Goal: Task Accomplishment & Management: Use online tool/utility

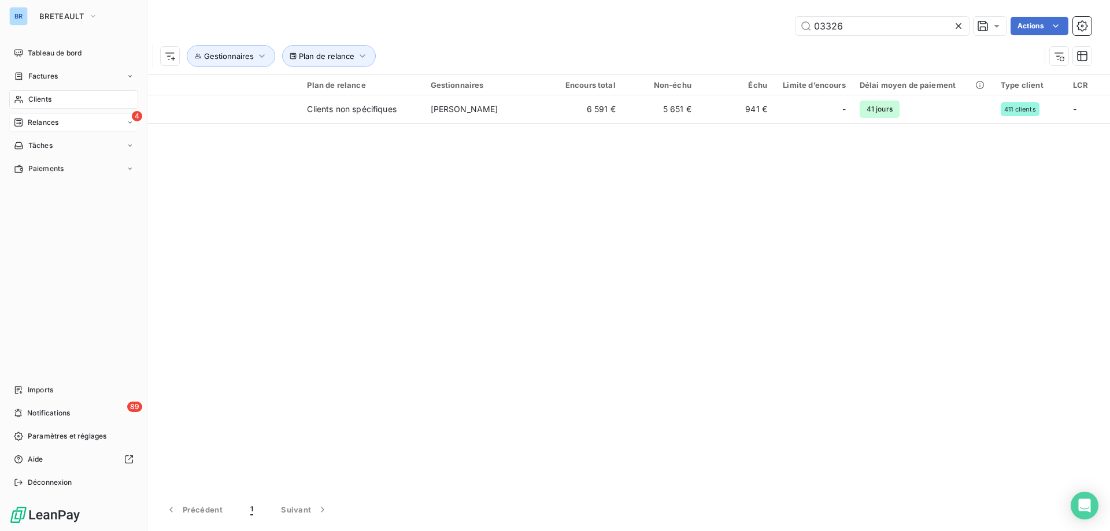
click at [39, 121] on span "Relances" at bounding box center [43, 122] width 31 height 10
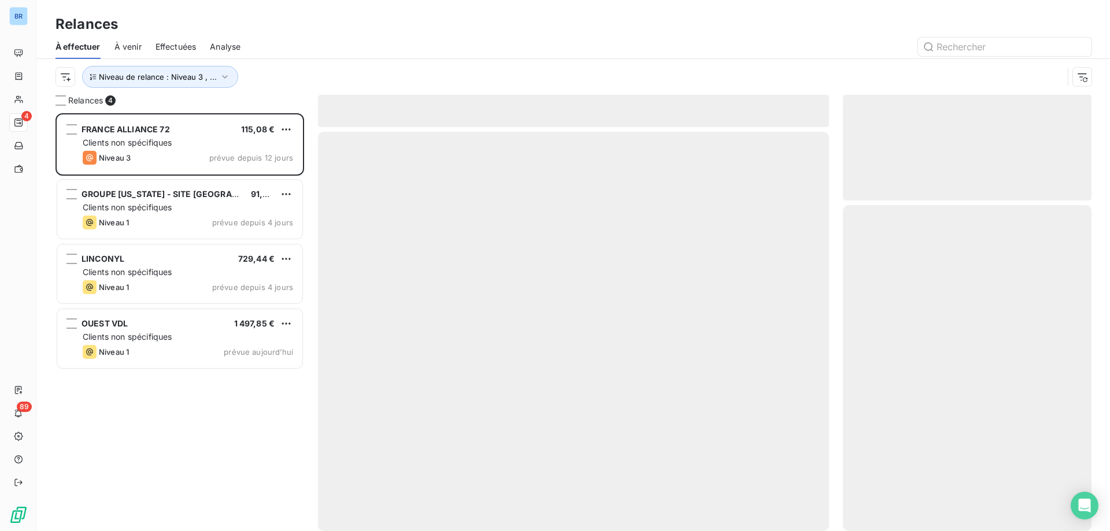
scroll to position [409, 240]
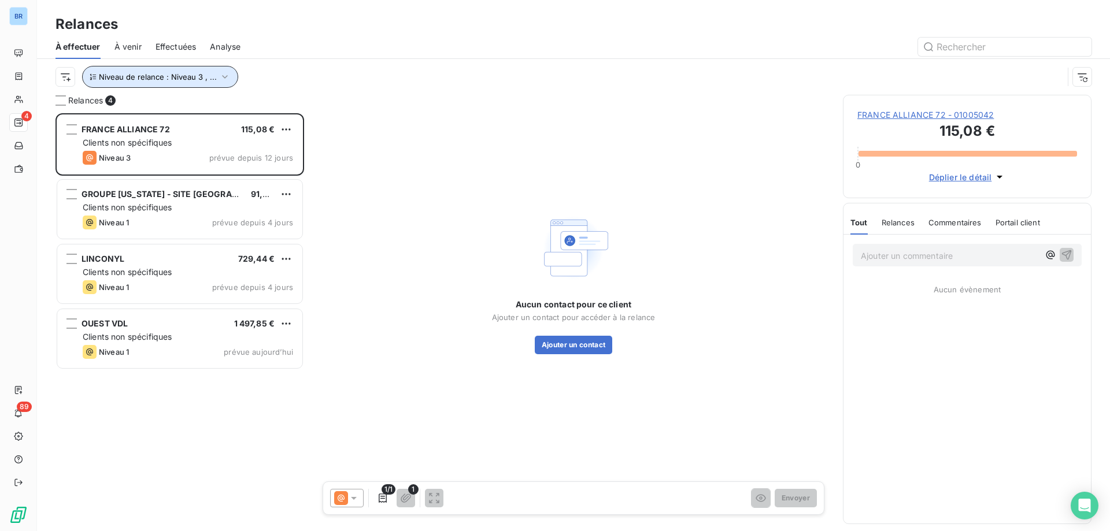
click at [225, 73] on icon "button" at bounding box center [225, 77] width 12 height 12
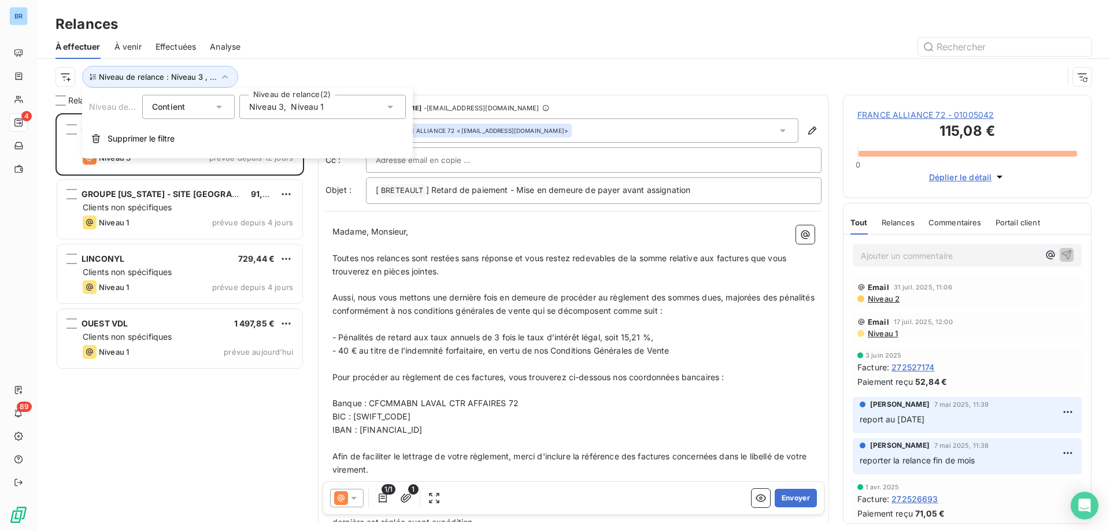
click at [387, 108] on icon at bounding box center [390, 107] width 12 height 12
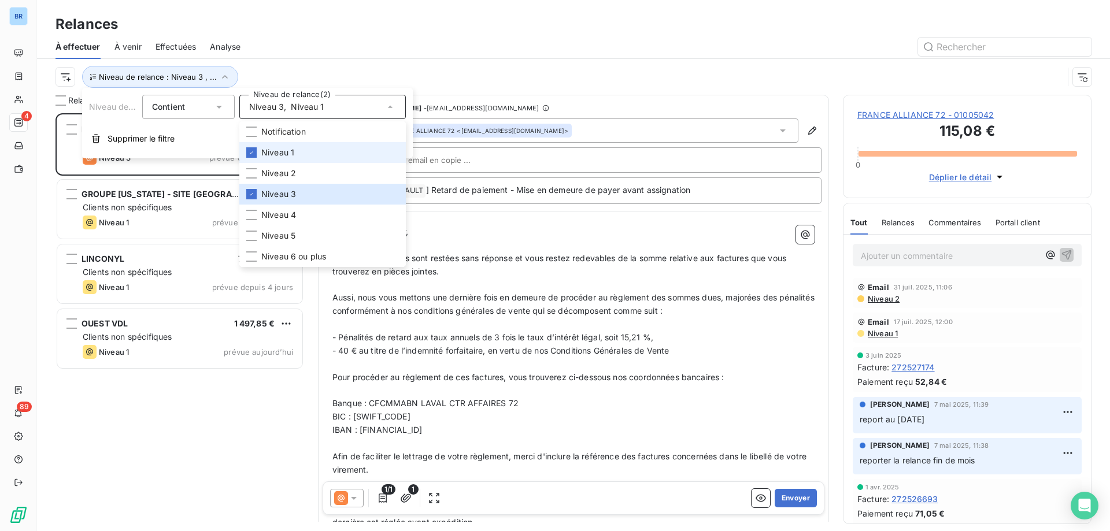
click at [290, 149] on span "Niveau 1" at bounding box center [277, 153] width 33 height 12
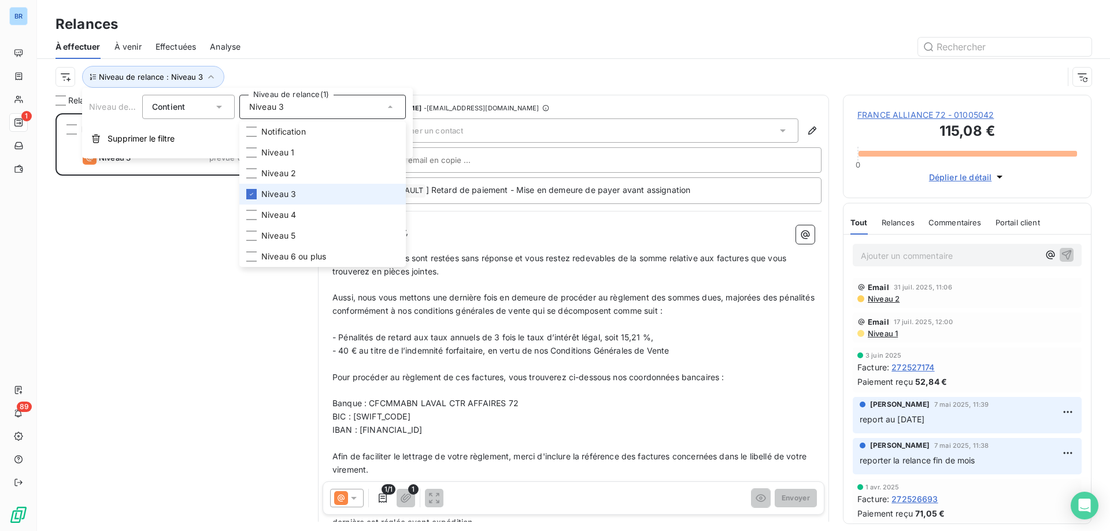
click at [269, 194] on span "Niveau 3" at bounding box center [278, 194] width 35 height 12
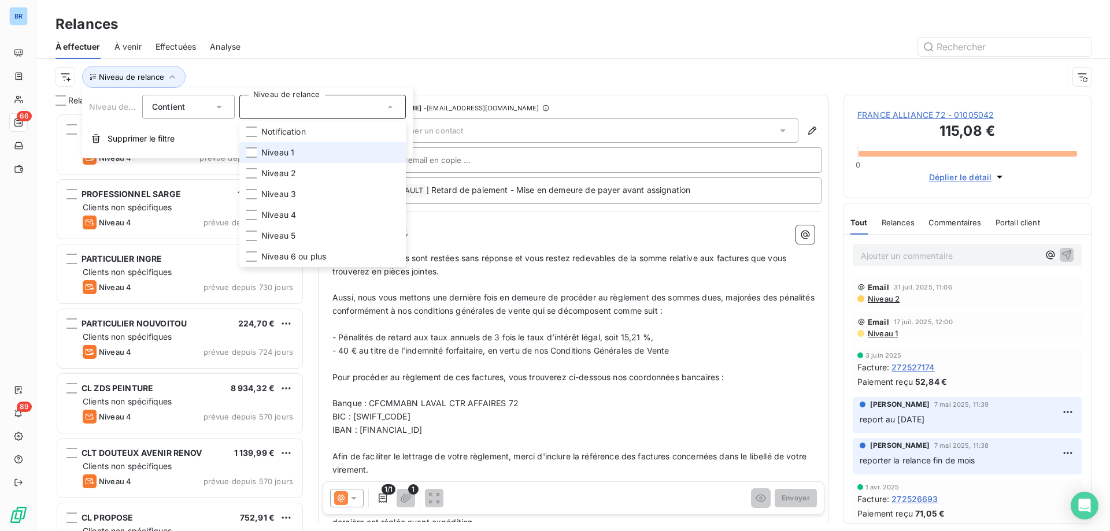
click at [280, 155] on span "Niveau 1" at bounding box center [277, 153] width 33 height 12
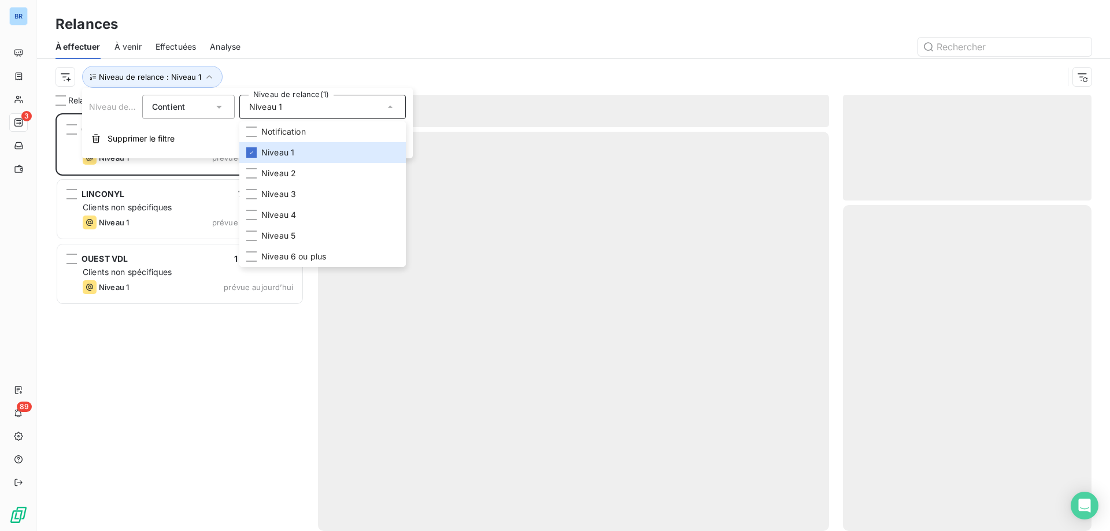
scroll to position [409, 240]
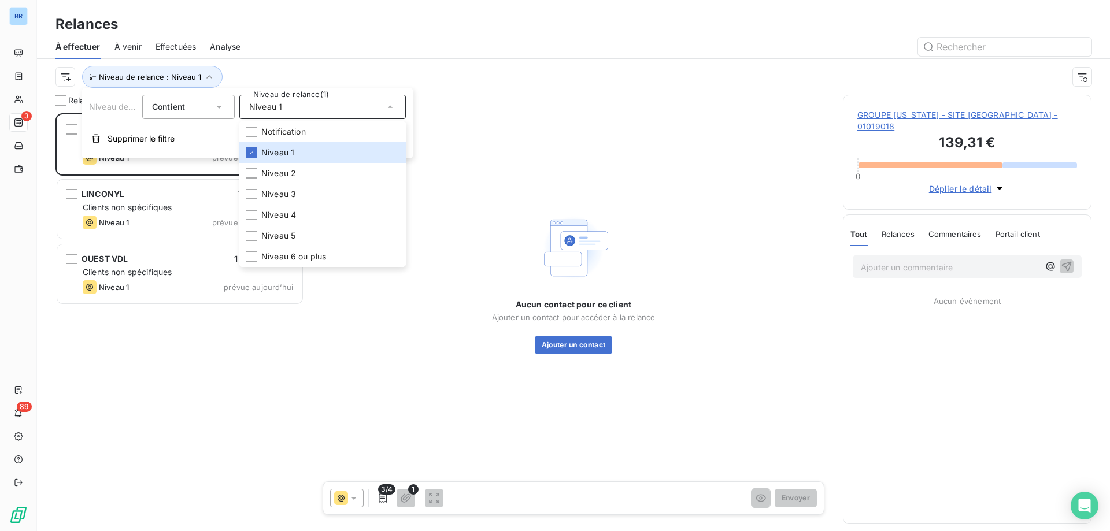
click at [494, 61] on div "Niveau de relance : Niveau 1" at bounding box center [573, 77] width 1036 height 36
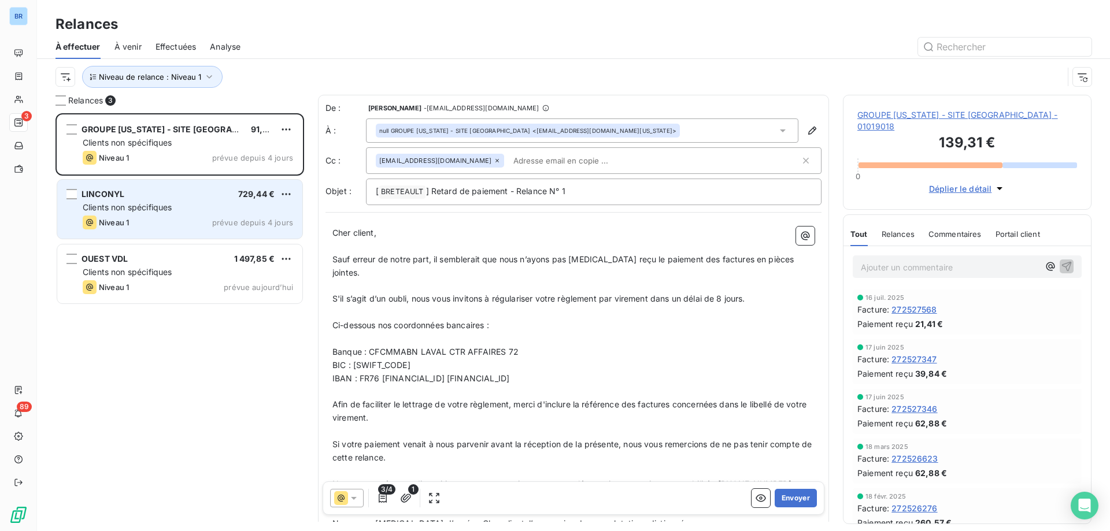
click at [194, 205] on div "Clients non spécifiques" at bounding box center [188, 208] width 210 height 12
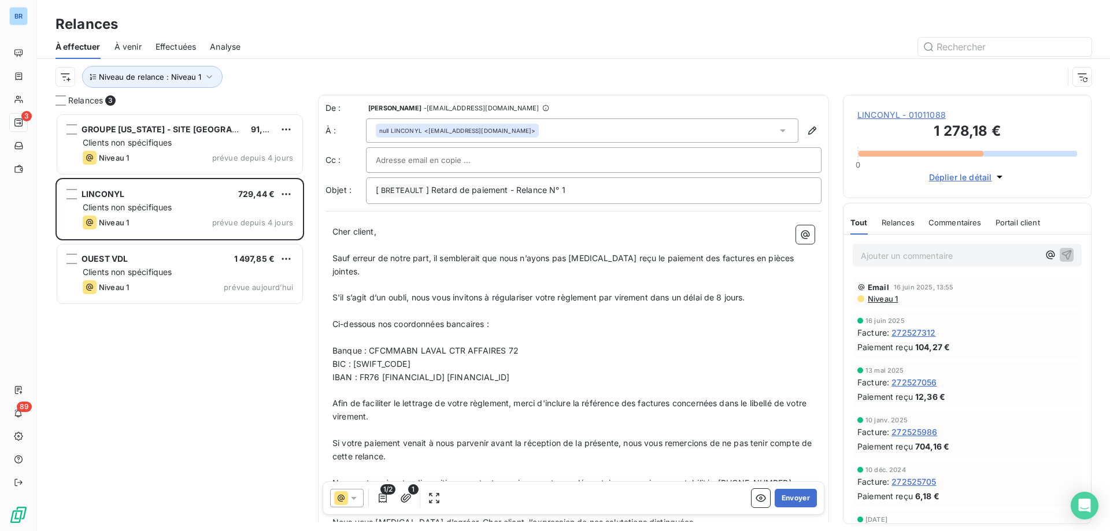
click at [929, 113] on span "LINCONYL - 01011088" at bounding box center [967, 115] width 220 height 12
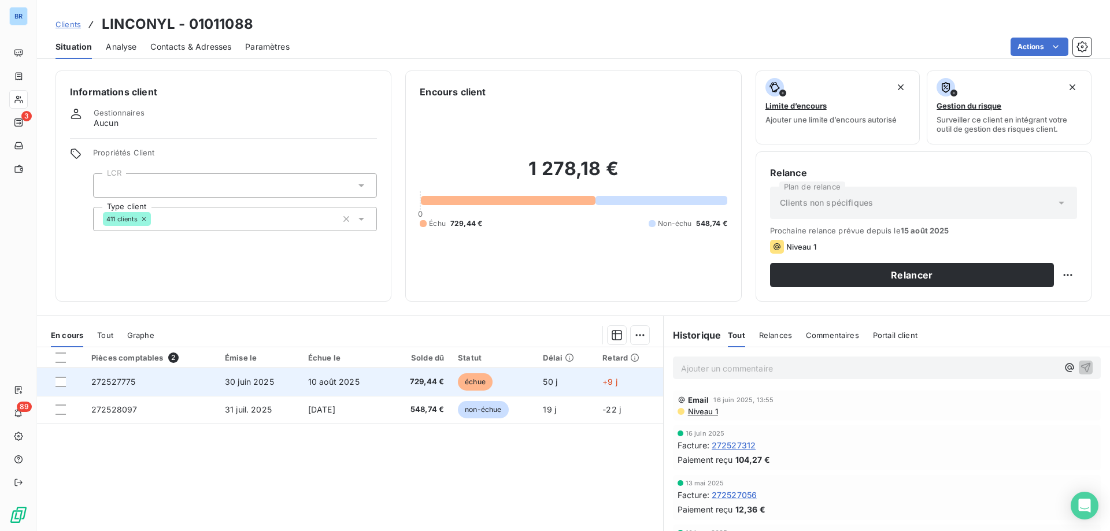
click at [359, 388] on td "10 août 2025" at bounding box center [344, 382] width 86 height 28
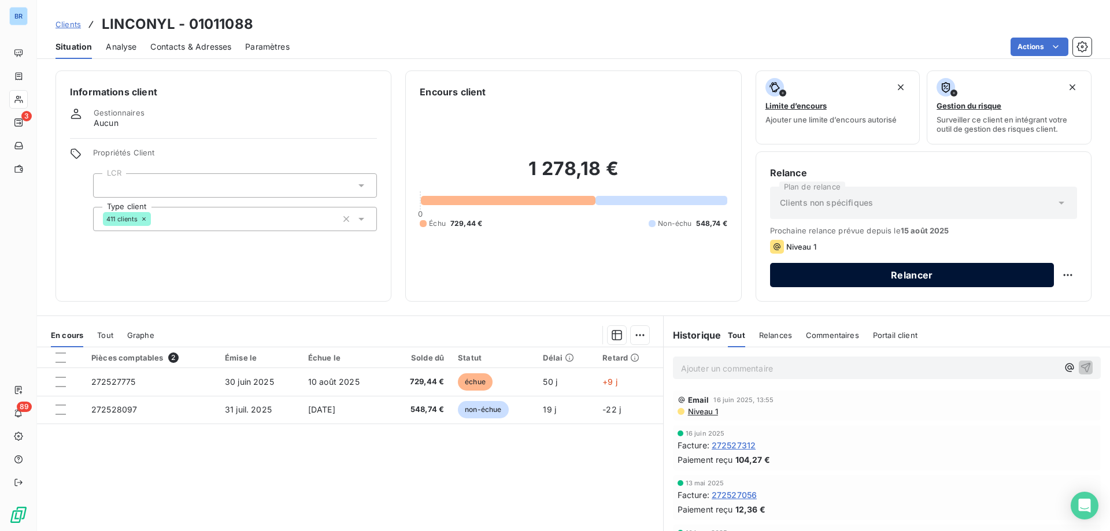
click at [923, 271] on button "Relancer" at bounding box center [912, 275] width 284 height 24
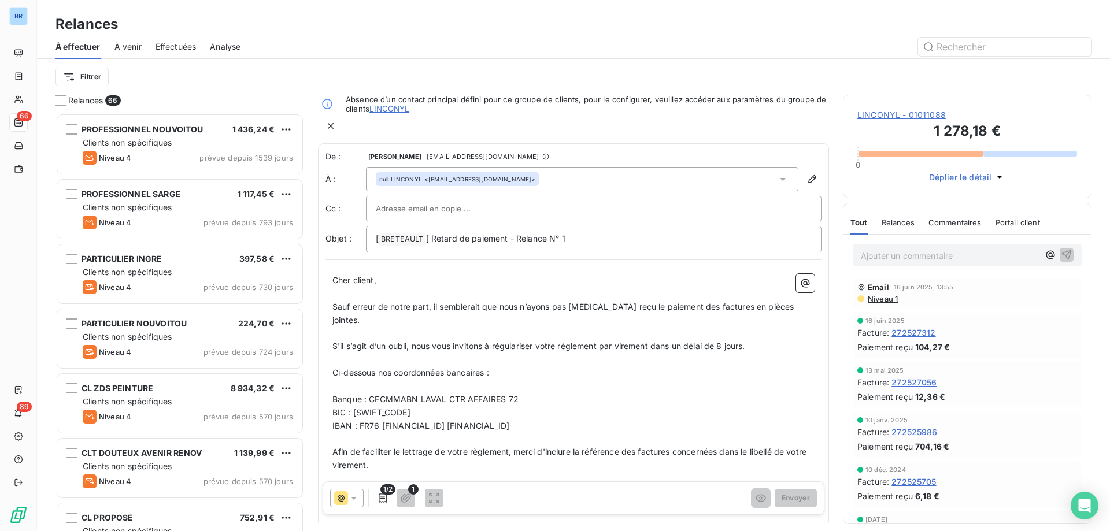
scroll to position [409, 240]
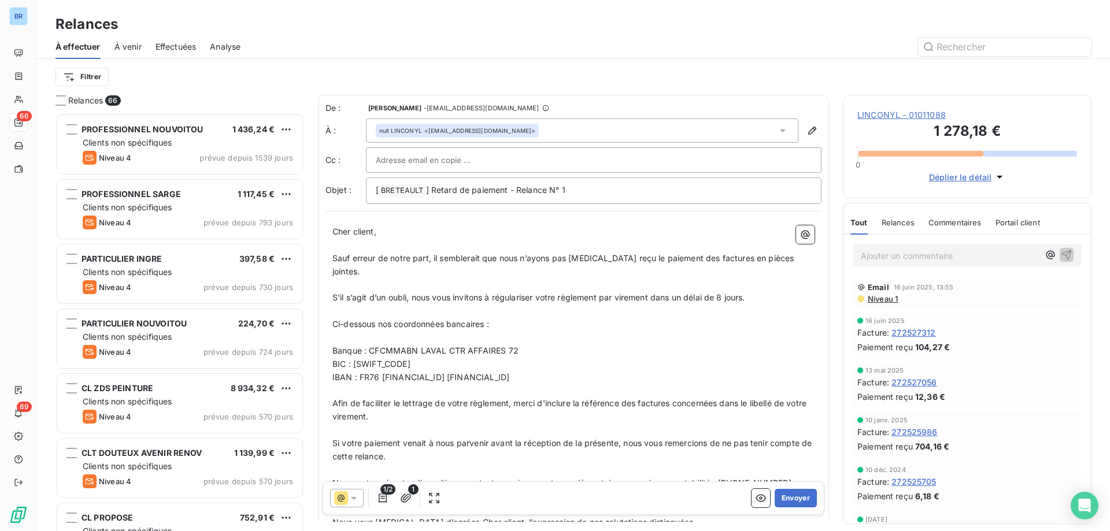
click at [789, 488] on div "1/2 1 Envoyer" at bounding box center [574, 498] width 502 height 34
click at [85, 78] on html "BR 66 89 Relances À effectuer À venir Effectuées Analyse Filtrer Relances 66 PR…" at bounding box center [555, 265] width 1110 height 531
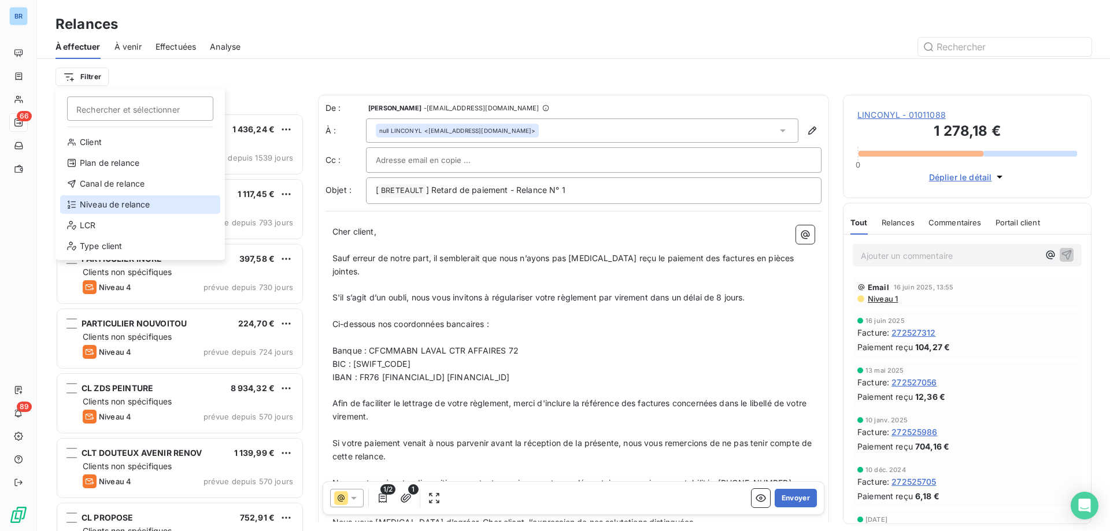
click at [112, 199] on div "Niveau de relance" at bounding box center [140, 204] width 160 height 18
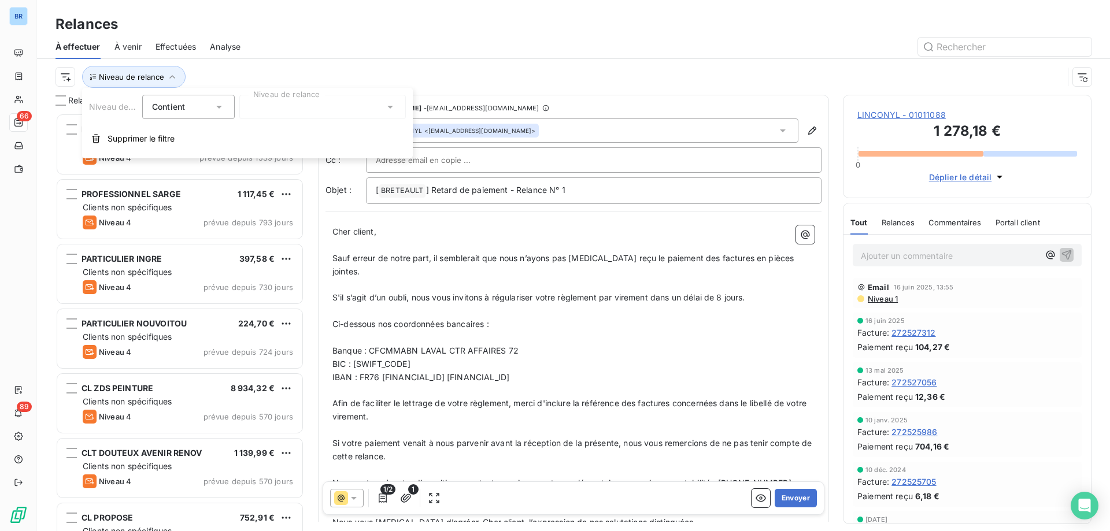
click at [390, 104] on icon at bounding box center [390, 107] width 12 height 12
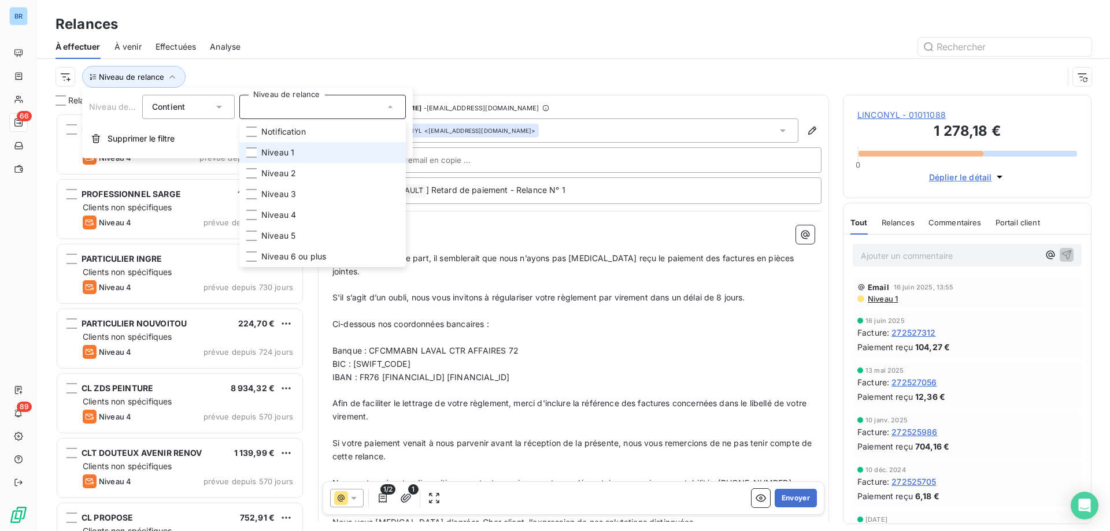
click at [290, 153] on span "Niveau 1" at bounding box center [277, 153] width 33 height 12
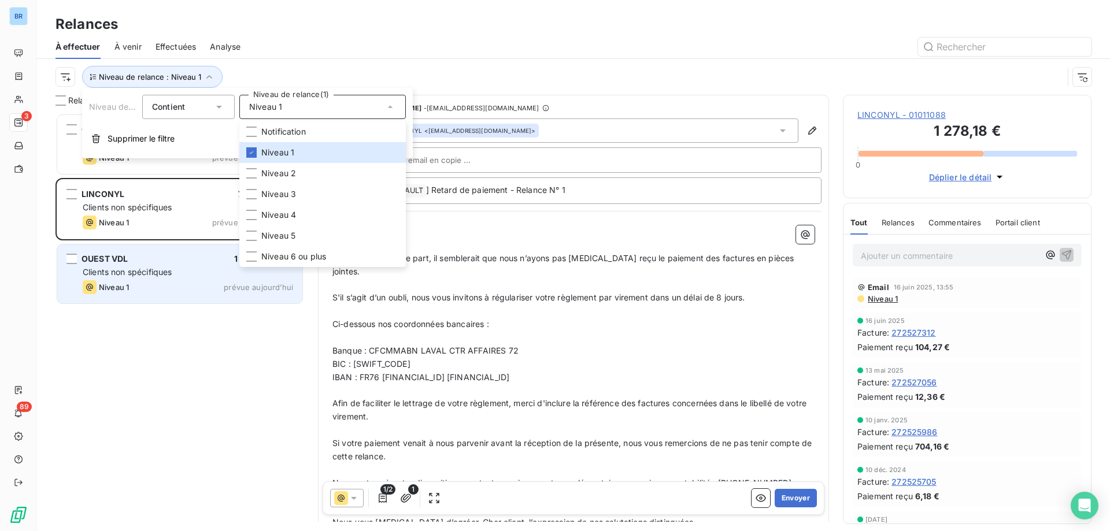
click at [195, 252] on div "OUEST VDL 1 497,85 € Clients non spécifiques Niveau 1 prévue [DATE]" at bounding box center [179, 273] width 245 height 59
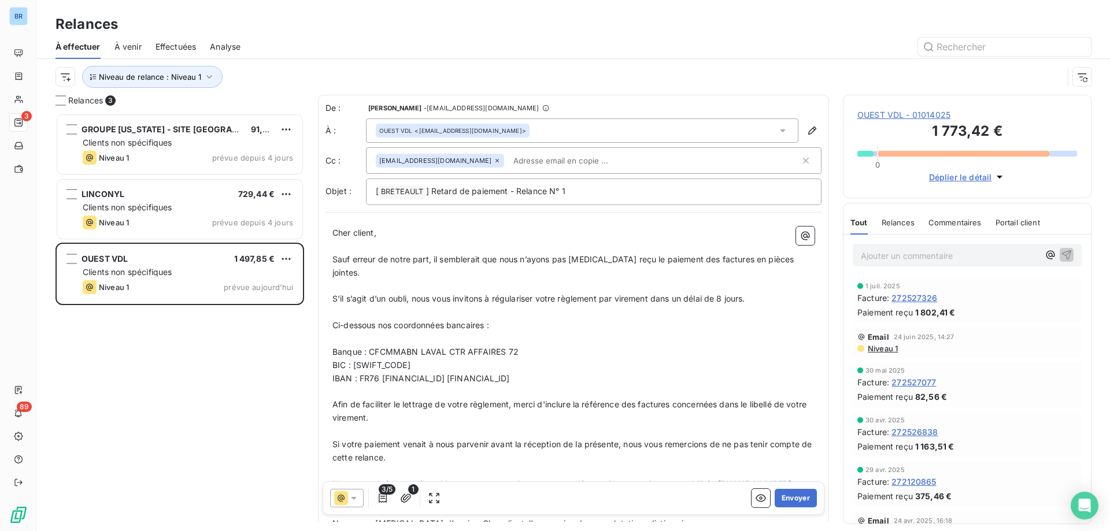
click at [963, 112] on span "OUEST VDL - 01014025" at bounding box center [967, 115] width 220 height 12
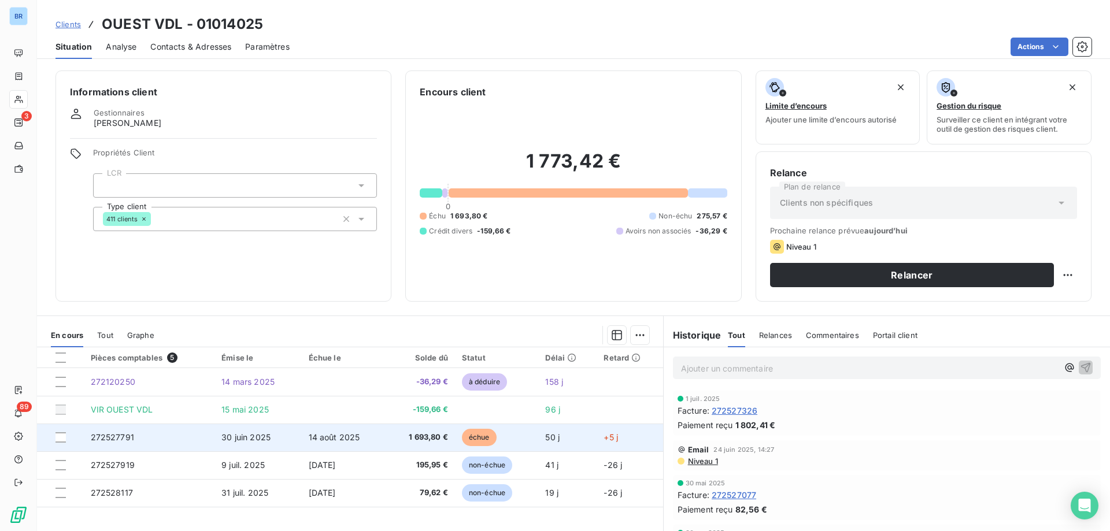
click at [364, 432] on td "14 août 2025" at bounding box center [344, 438] width 84 height 28
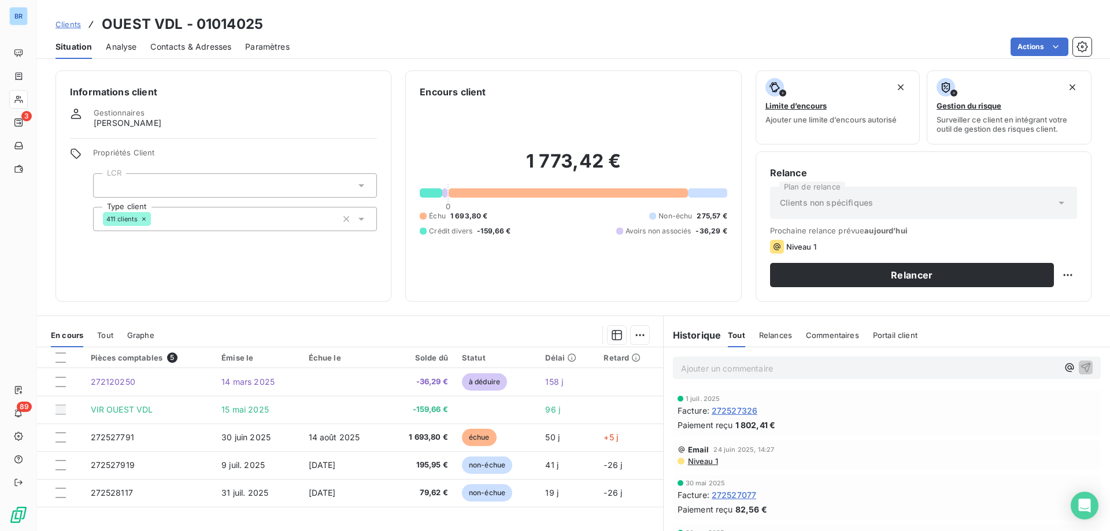
click at [831, 332] on span "Commentaires" at bounding box center [832, 335] width 53 height 9
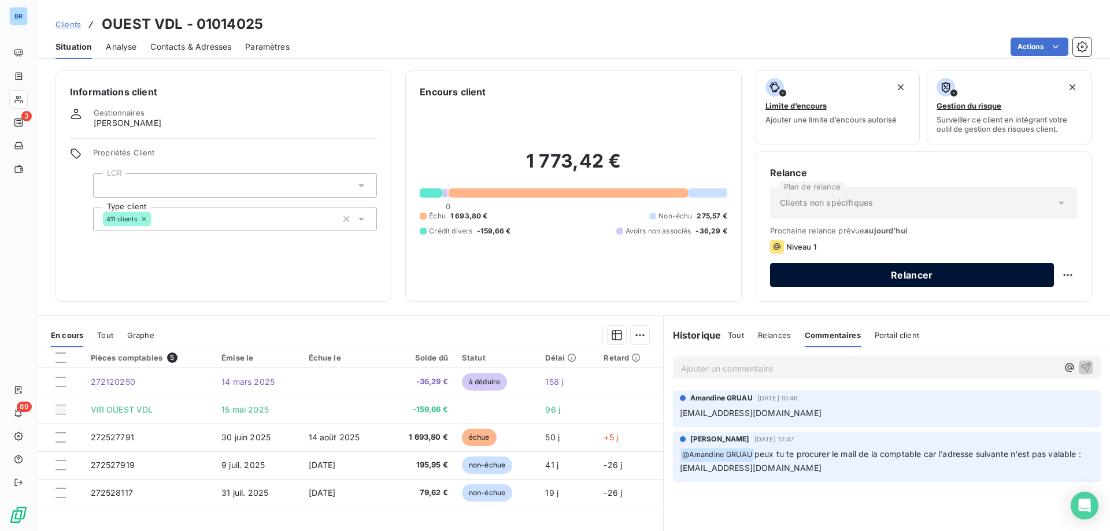
click at [836, 272] on button "Relancer" at bounding box center [912, 275] width 284 height 24
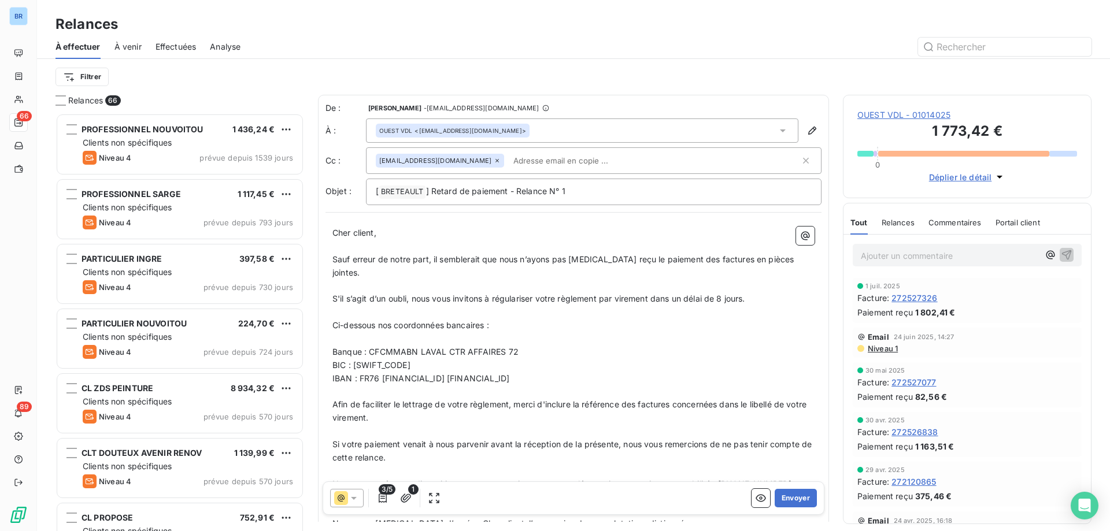
scroll to position [409, 240]
click at [790, 496] on button "Envoyer" at bounding box center [796, 498] width 42 height 18
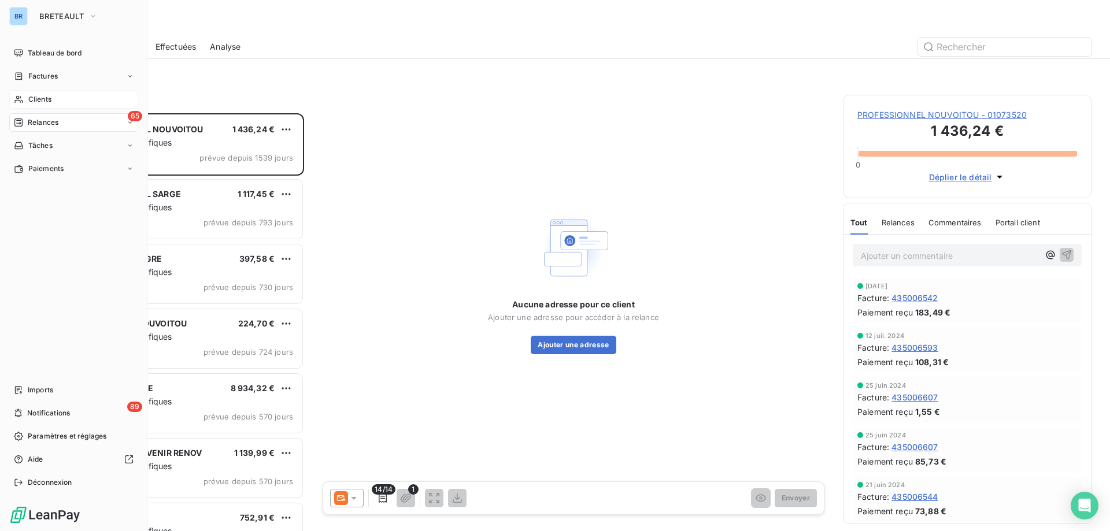
click at [76, 101] on div "Clients" at bounding box center [73, 99] width 129 height 18
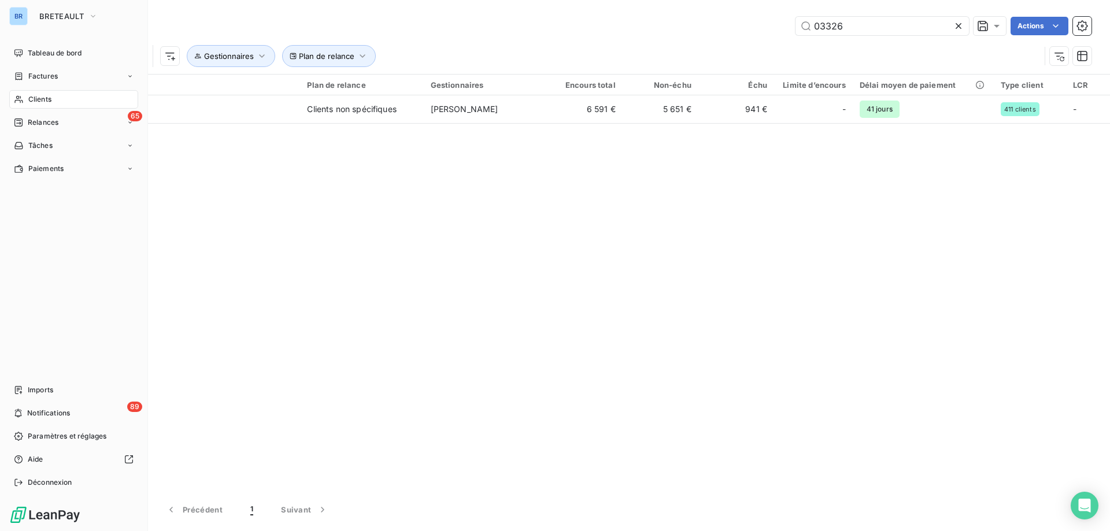
click at [33, 95] on span "Clients" at bounding box center [39, 99] width 23 height 10
click at [51, 125] on span "Relances" at bounding box center [43, 122] width 31 height 10
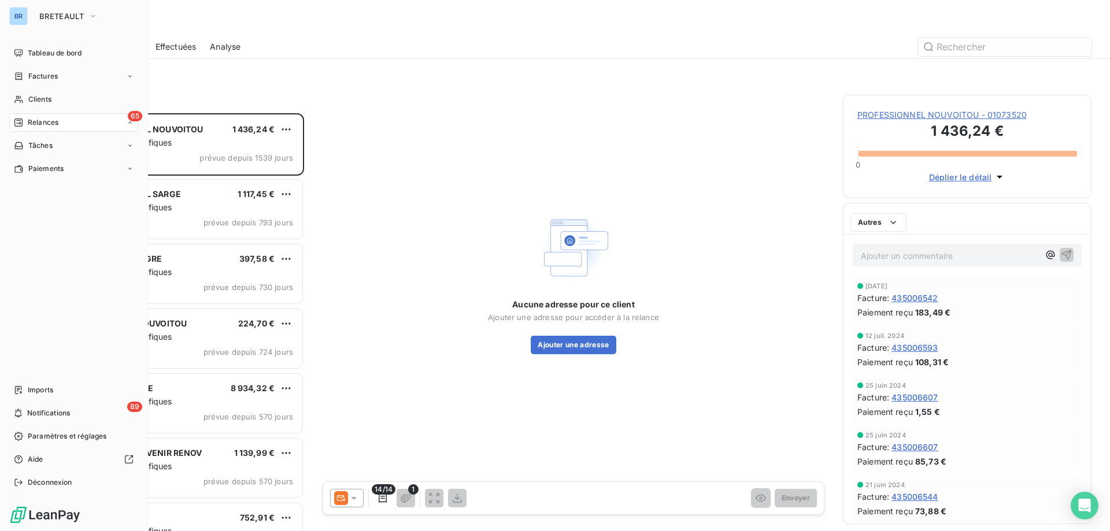
scroll to position [409, 240]
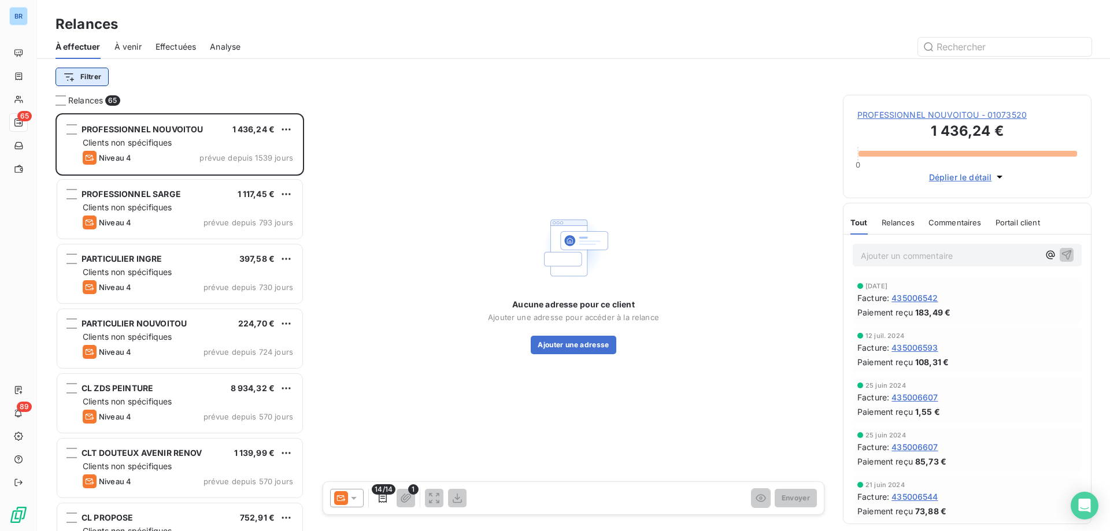
click at [91, 76] on html "BR 65 89 Relances À effectuer À venir Effectuées Analyse Filtrer Relances 65 PR…" at bounding box center [555, 265] width 1110 height 531
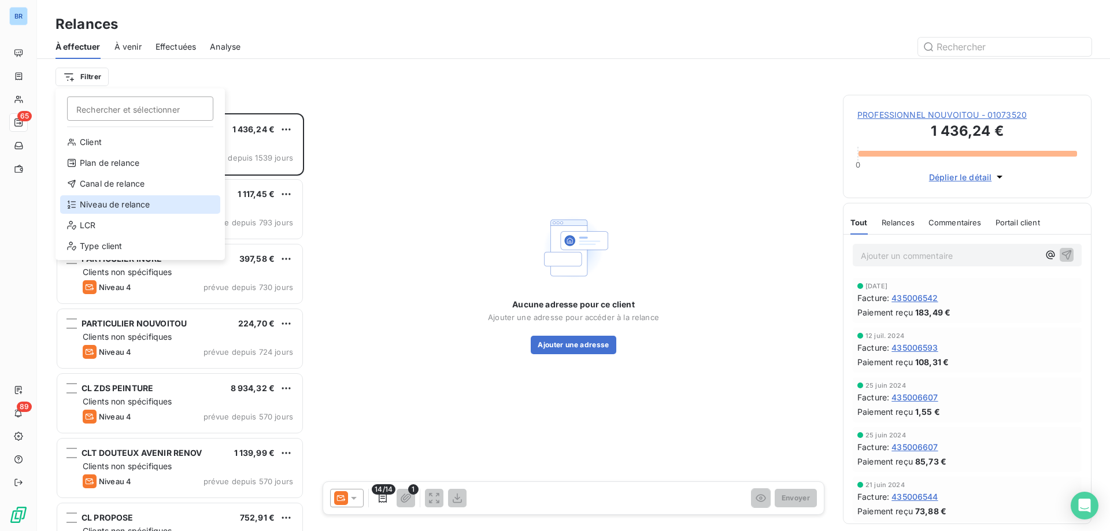
click at [123, 201] on div "Niveau de relance" at bounding box center [140, 204] width 160 height 18
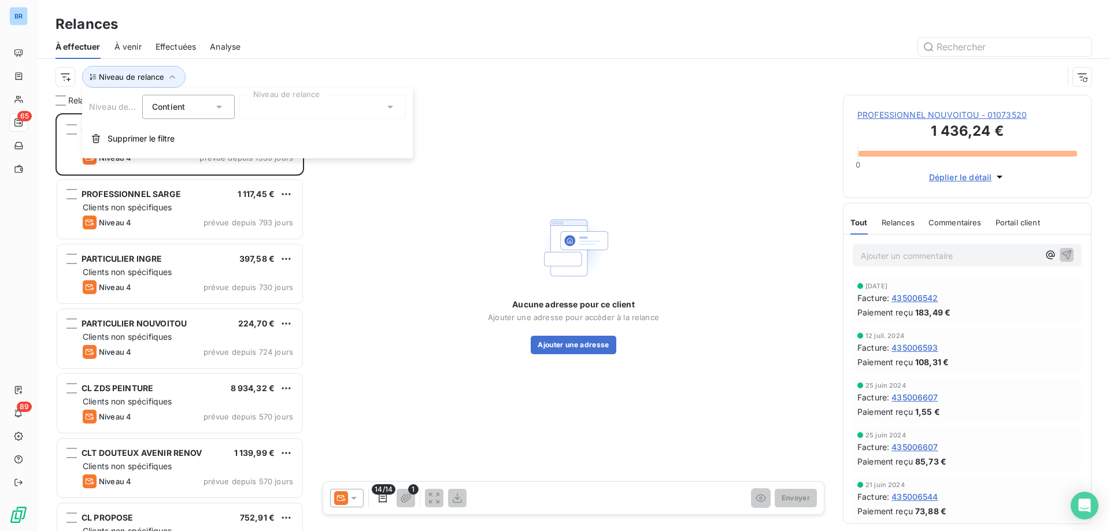
click at [386, 107] on icon at bounding box center [390, 107] width 12 height 12
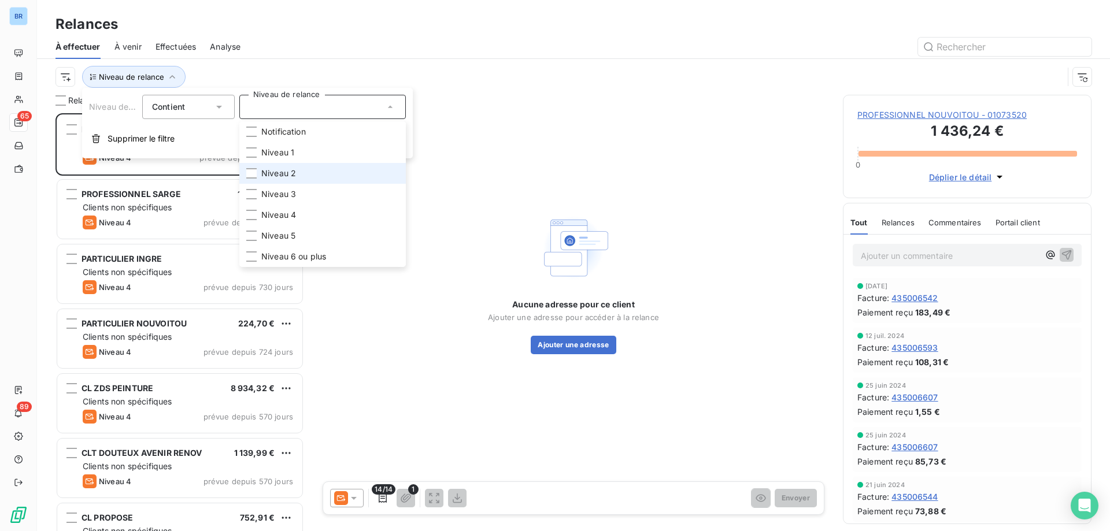
click at [332, 171] on li "Niveau 2" at bounding box center [322, 173] width 166 height 21
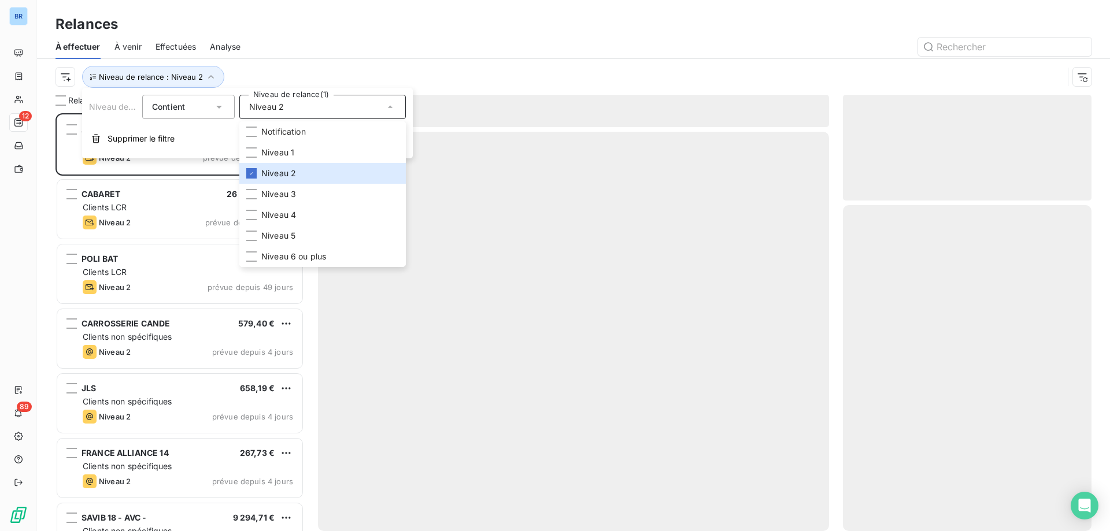
scroll to position [409, 240]
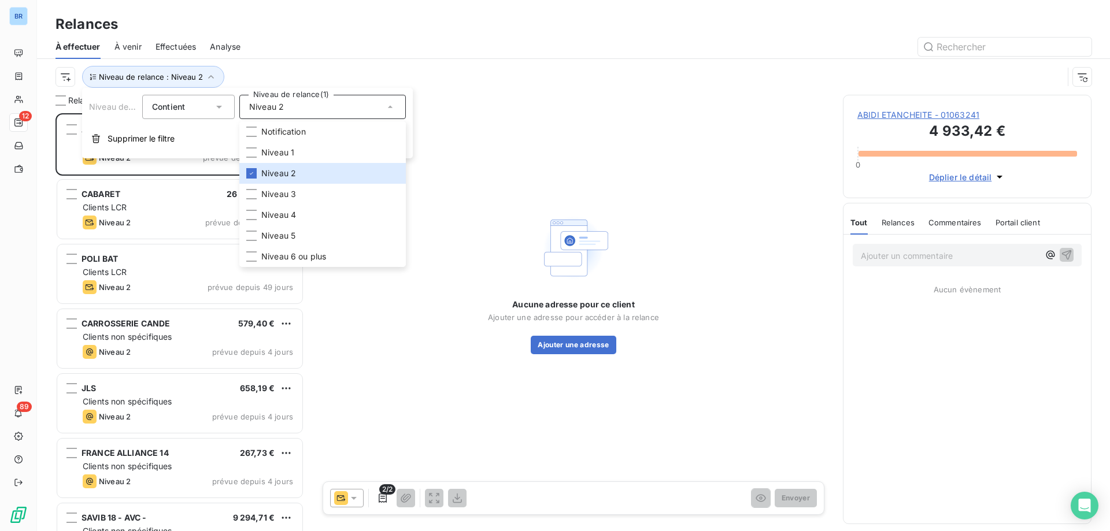
click at [447, 62] on div "Niveau de relance : Niveau 2" at bounding box center [573, 77] width 1036 height 36
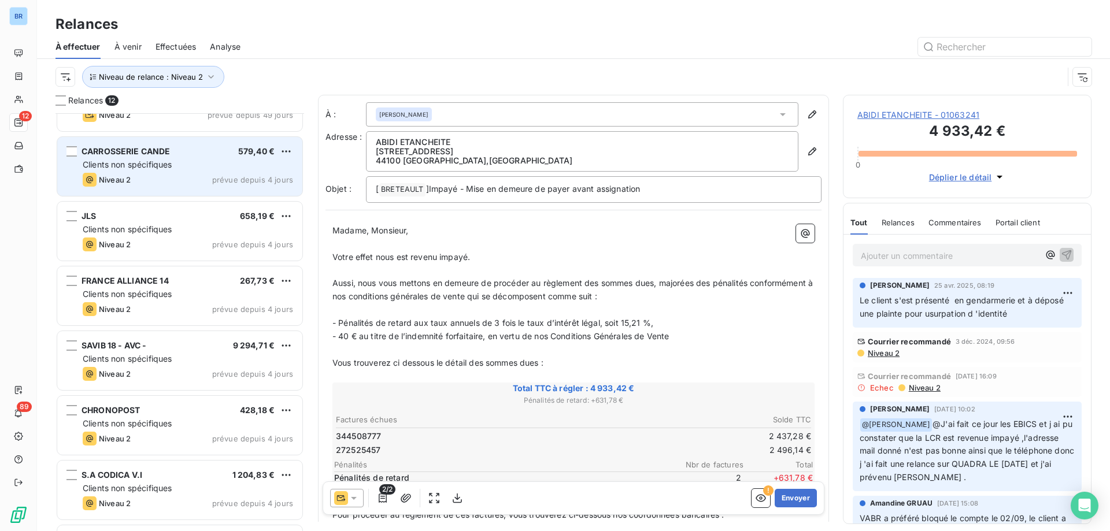
scroll to position [174, 0]
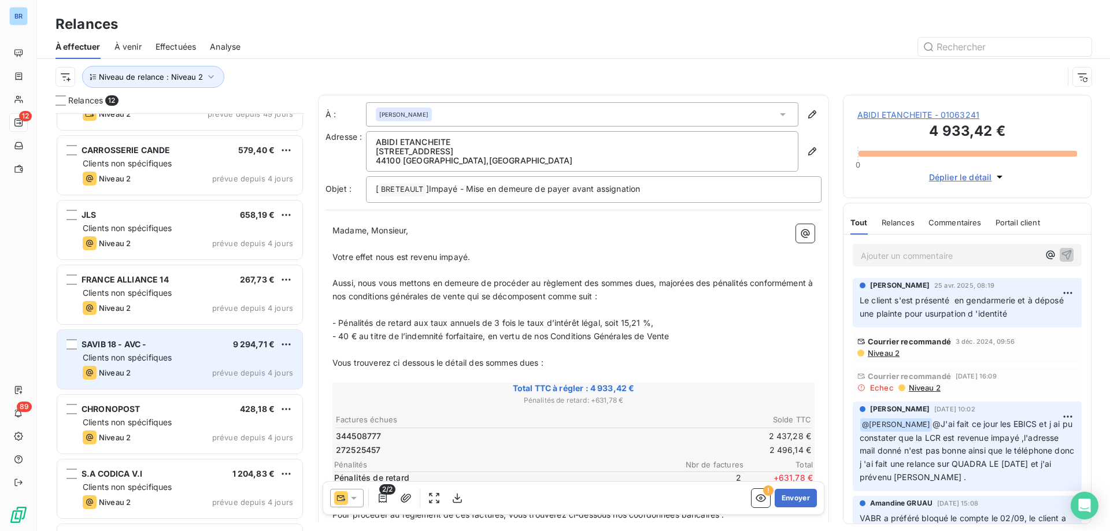
click at [195, 357] on div "Clients non spécifiques" at bounding box center [188, 358] width 210 height 12
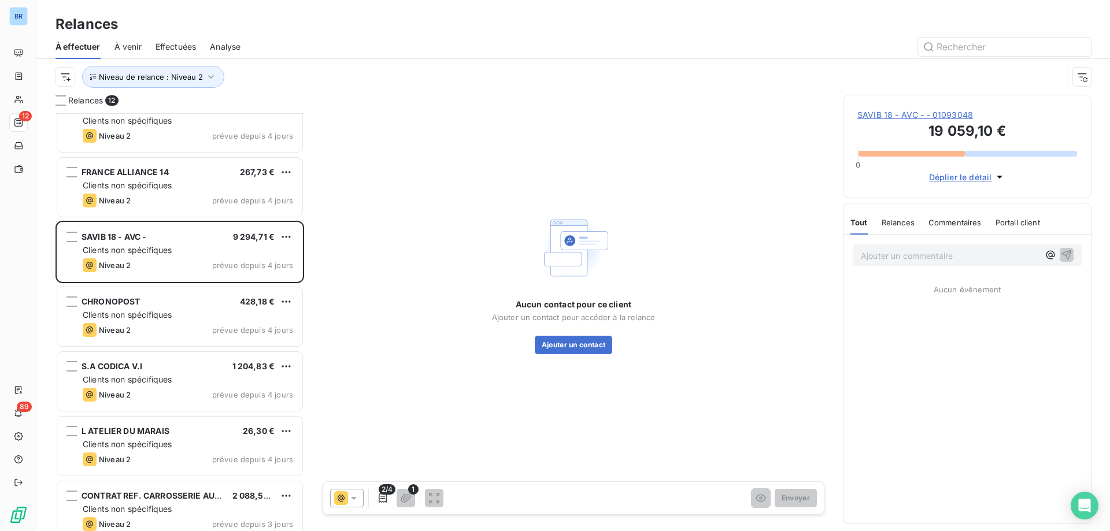
scroll to position [290, 0]
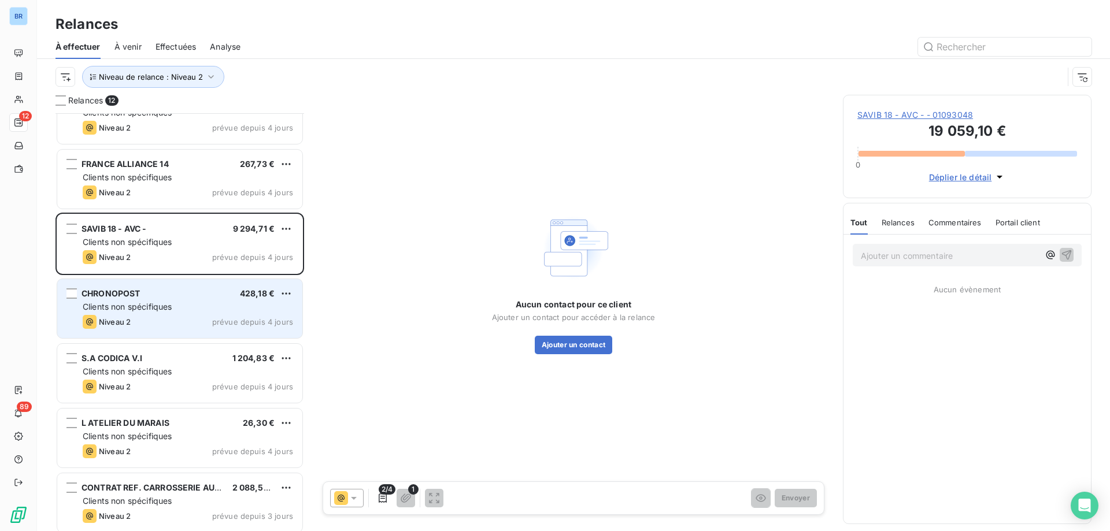
click at [190, 301] on div "CHRONOPOST 428,18 € Clients non spécifiques Niveau 2 prévue depuis 4 jours" at bounding box center [179, 308] width 245 height 59
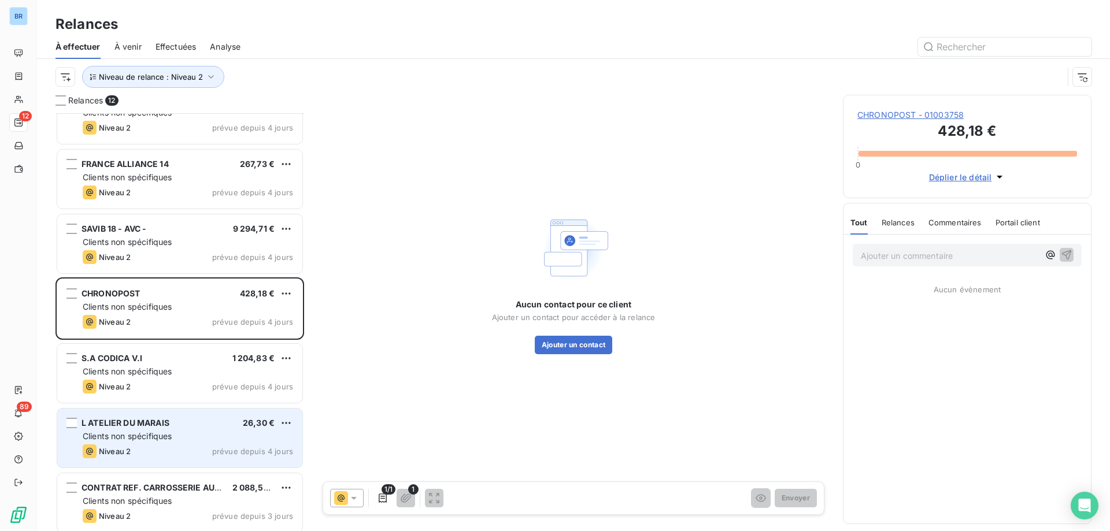
click at [226, 428] on div "L ATELIER DU MARAIS 26,30 €" at bounding box center [188, 423] width 210 height 10
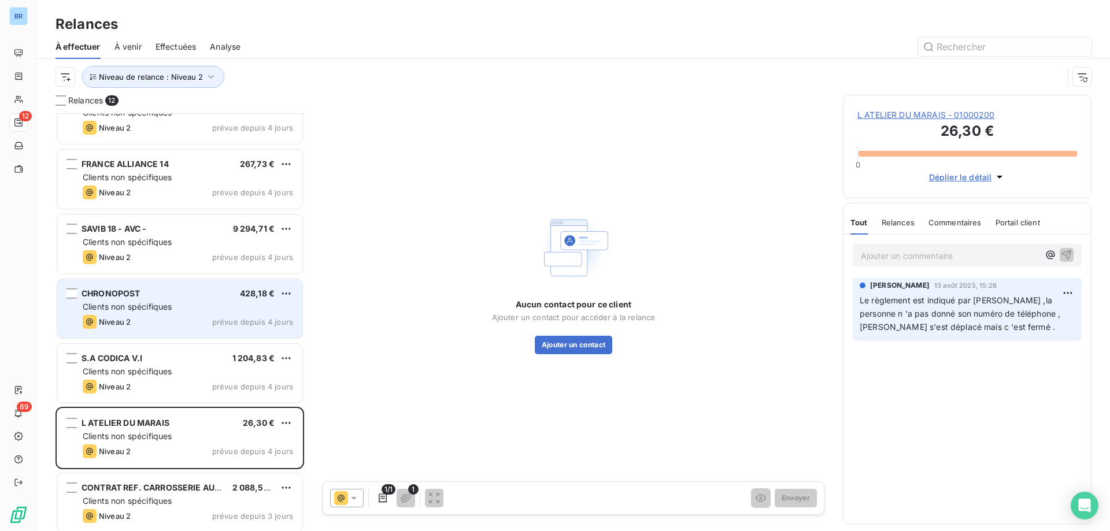
click at [214, 306] on div "Clients non spécifiques" at bounding box center [188, 307] width 210 height 12
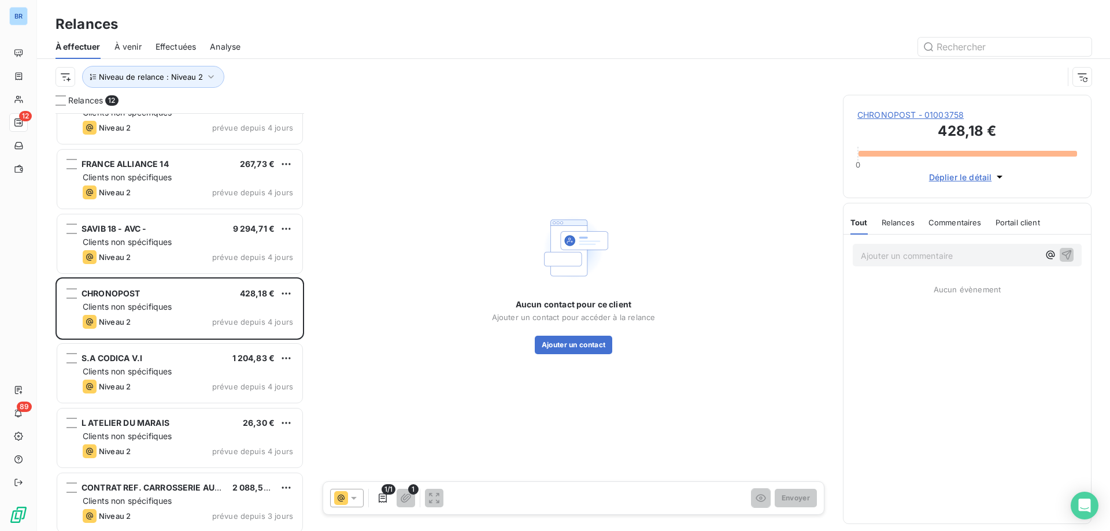
click at [970, 110] on span "CHRONOPOST - 01003758" at bounding box center [967, 115] width 220 height 12
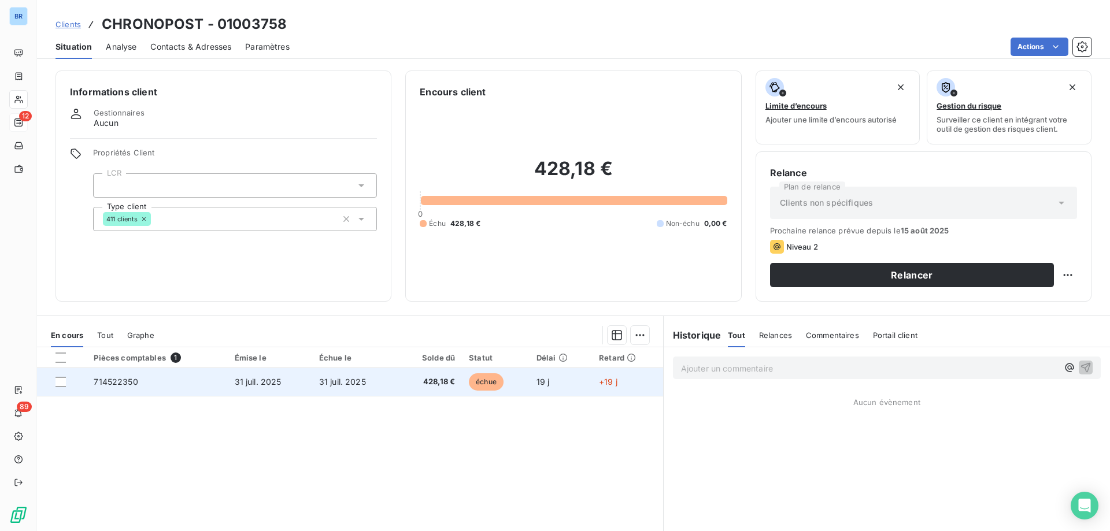
click at [312, 380] on td "31 juil. 2025" at bounding box center [354, 382] width 84 height 28
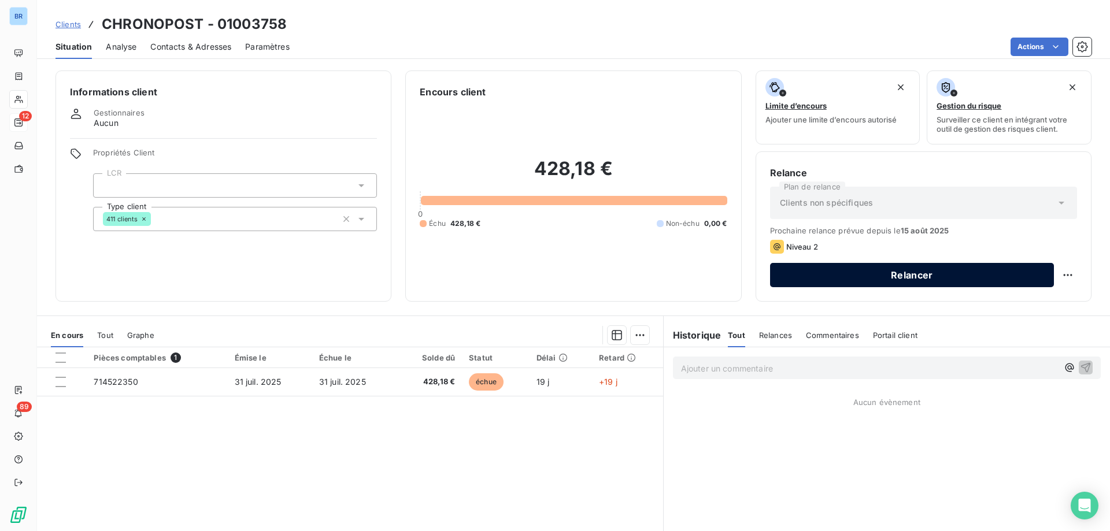
click at [923, 273] on button "Relancer" at bounding box center [912, 275] width 284 height 24
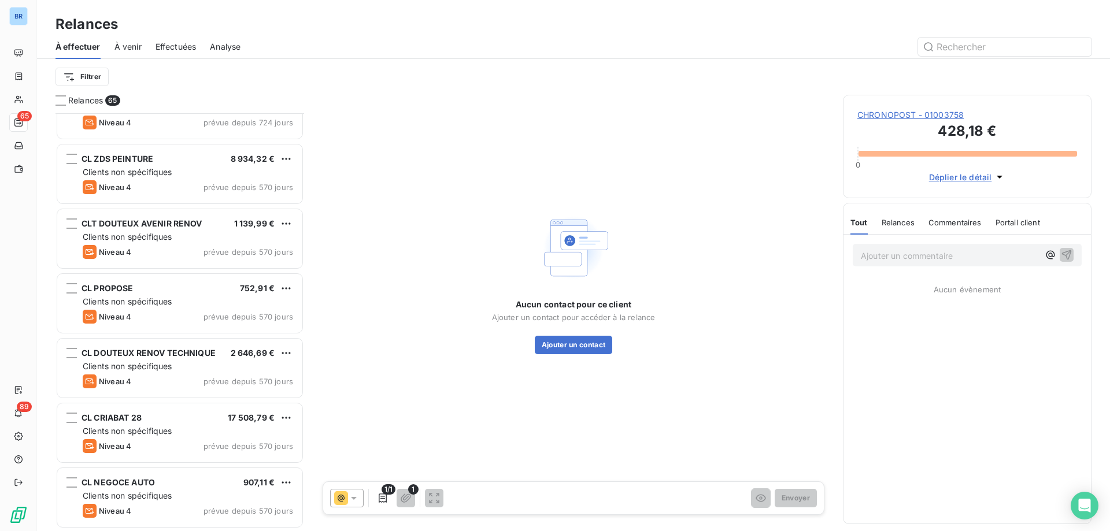
scroll to position [232, 0]
click at [91, 74] on html "BR 65 89 Relances À effectuer À venir Effectuées Analyse Filtrer Relances 65 PA…" at bounding box center [555, 265] width 1110 height 531
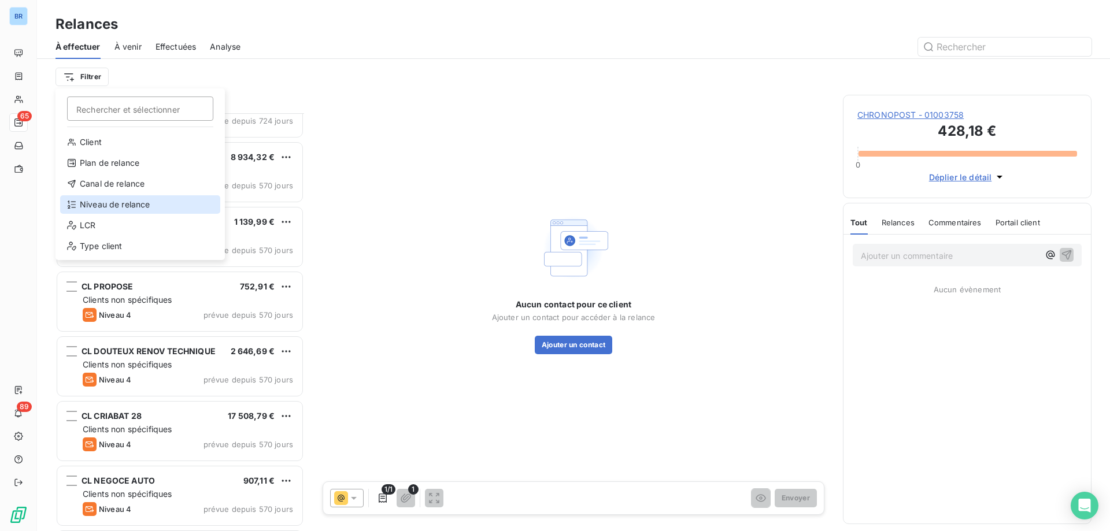
click at [110, 201] on div "Niveau de relance" at bounding box center [140, 204] width 160 height 18
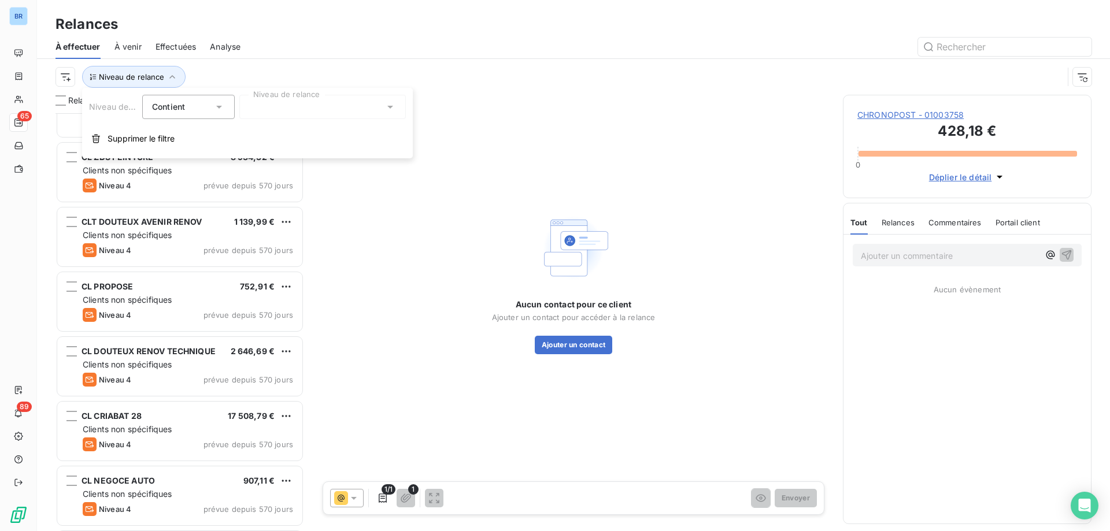
click at [394, 105] on icon at bounding box center [390, 107] width 12 height 12
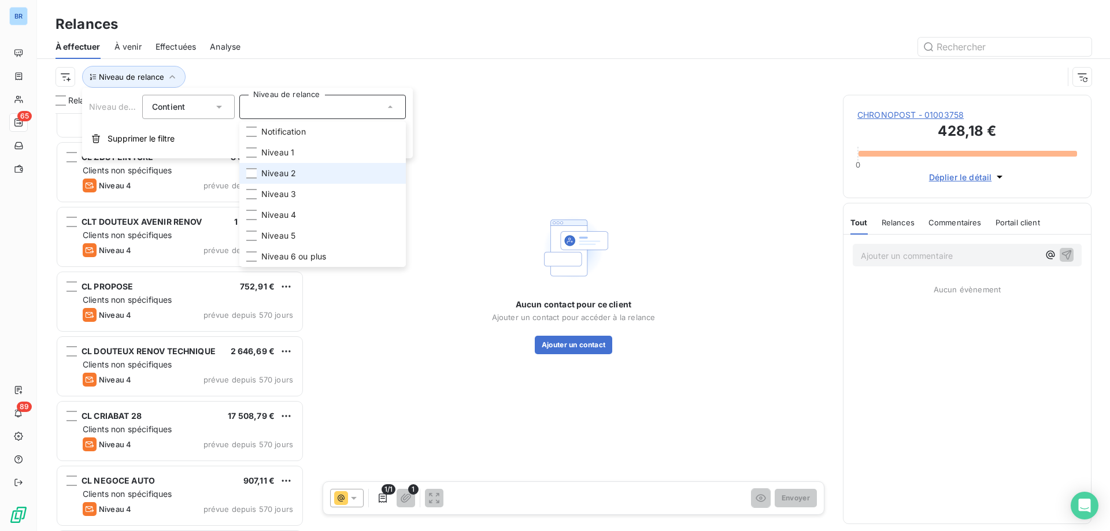
click at [320, 173] on li "Niveau 2" at bounding box center [322, 173] width 166 height 21
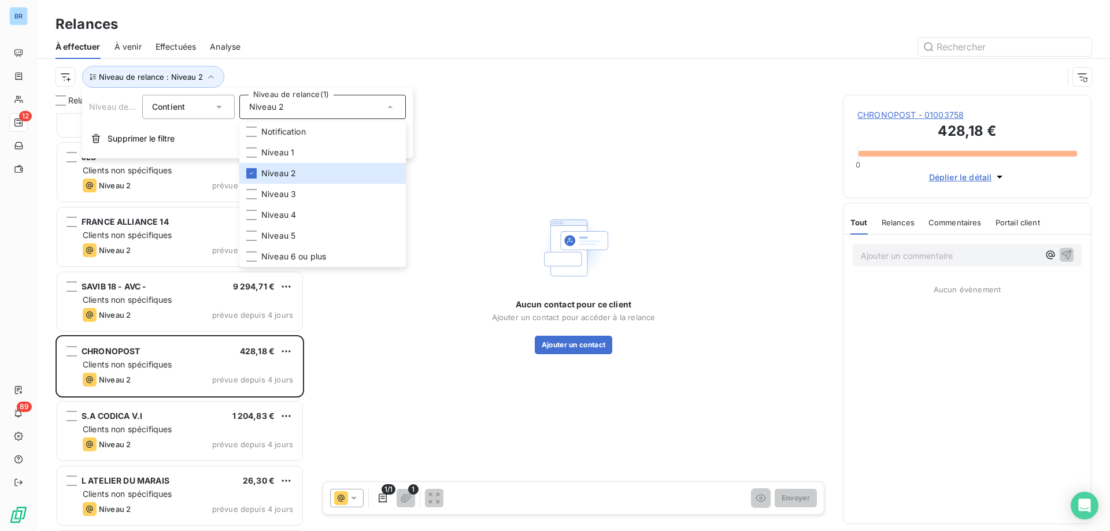
click at [475, 72] on div "Niveau de relance : Niveau 2" at bounding box center [558, 77] width 1007 height 22
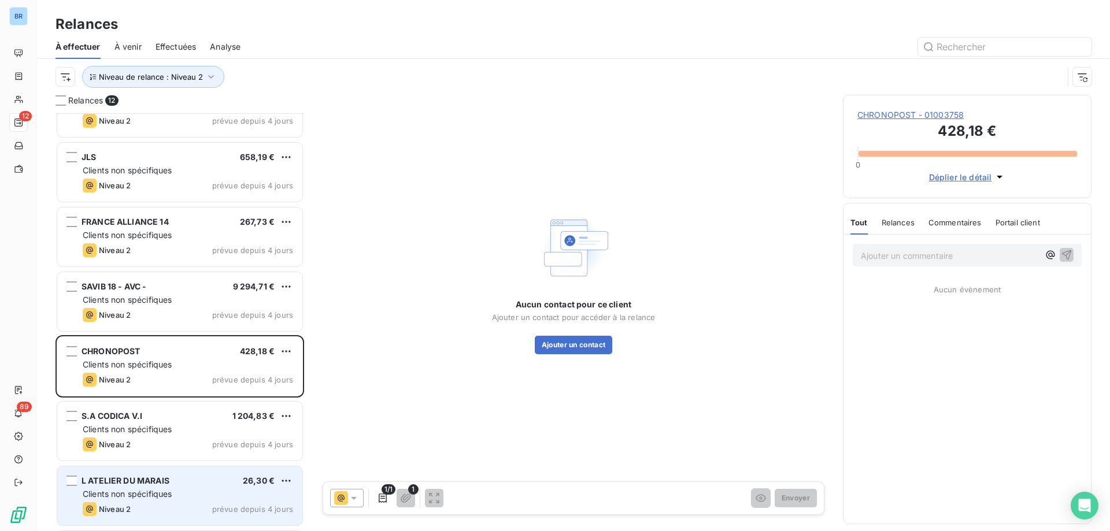
click at [186, 494] on div "Clients non spécifiques" at bounding box center [188, 494] width 210 height 12
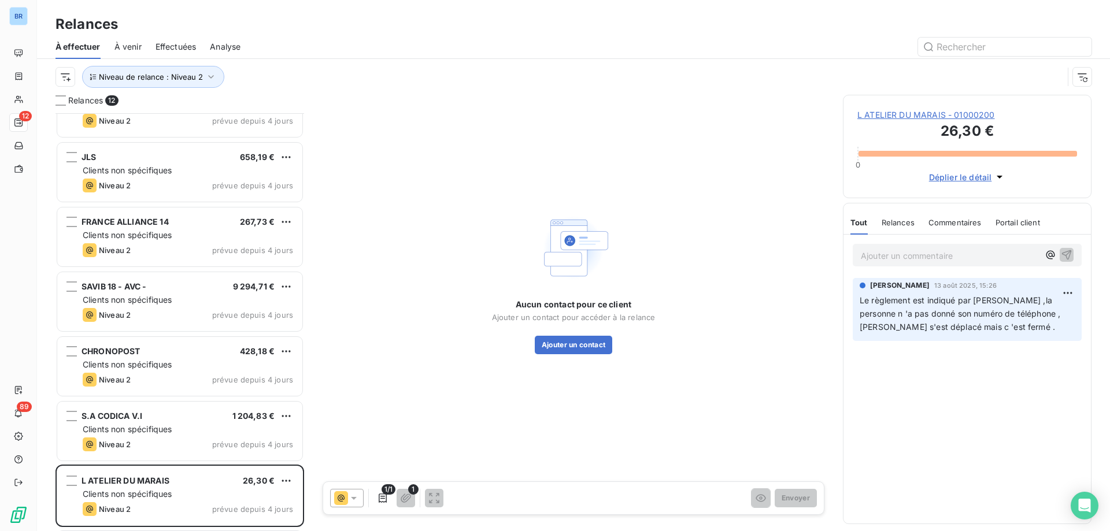
click at [993, 114] on span "L ATELIER DU MARAIS - 01000200" at bounding box center [967, 115] width 220 height 12
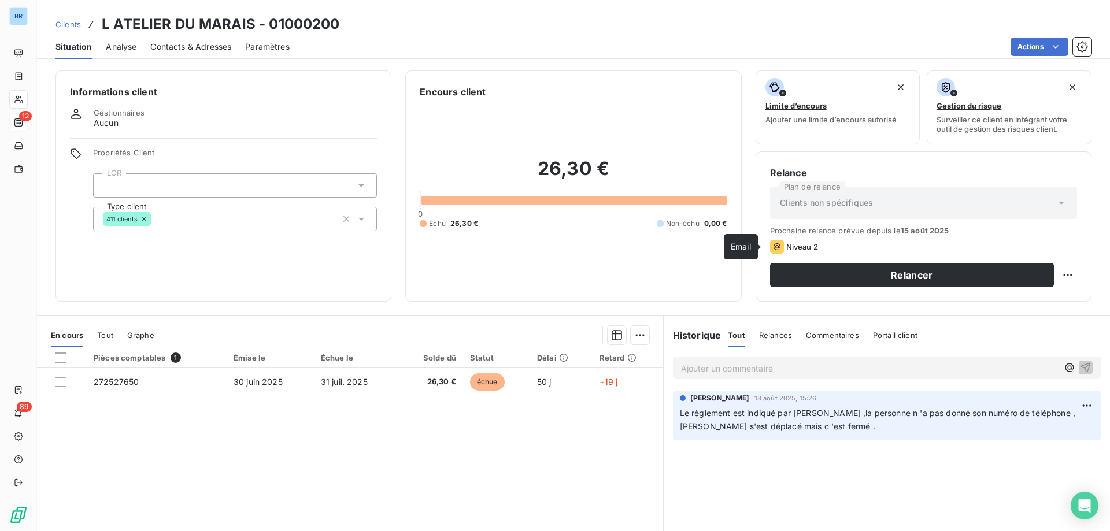
click at [773, 246] on icon at bounding box center [776, 246] width 7 height 7
click at [1053, 272] on html "BR 12 89 Clients L ATELIER DU MARAIS - 01000200 Situation Analyse Contacts & Ad…" at bounding box center [555, 265] width 1110 height 531
click at [1061, 275] on html "BR 12 89 Clients L ATELIER DU MARAIS - 01000200 Situation Analyse Contacts & Ad…" at bounding box center [555, 265] width 1110 height 531
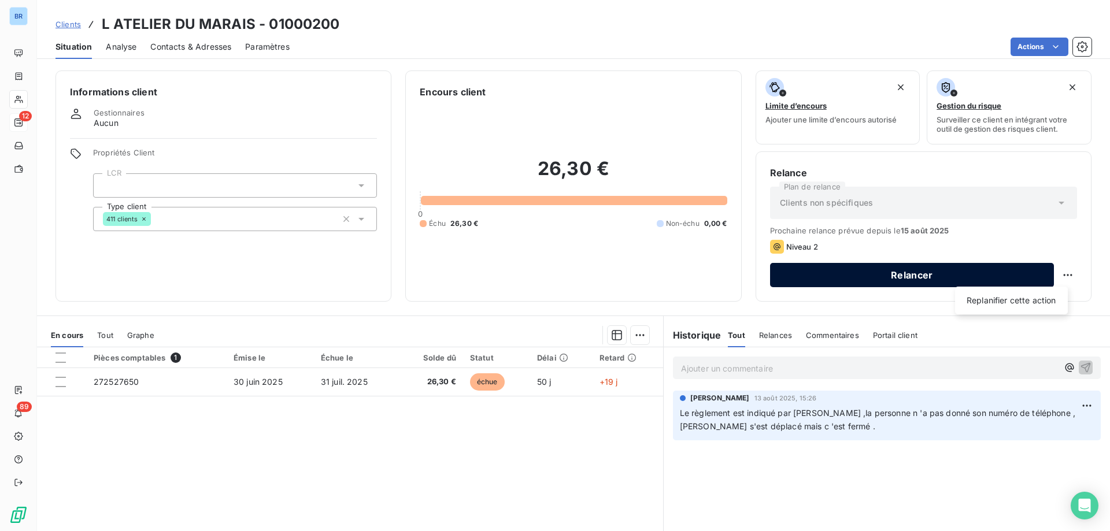
click at [878, 273] on html "BR 12 89 Clients L ATELIER DU MARAIS - 01000200 Situation Analyse Contacts & Ad…" at bounding box center [555, 265] width 1110 height 531
click at [880, 270] on button "Relancer" at bounding box center [912, 275] width 284 height 24
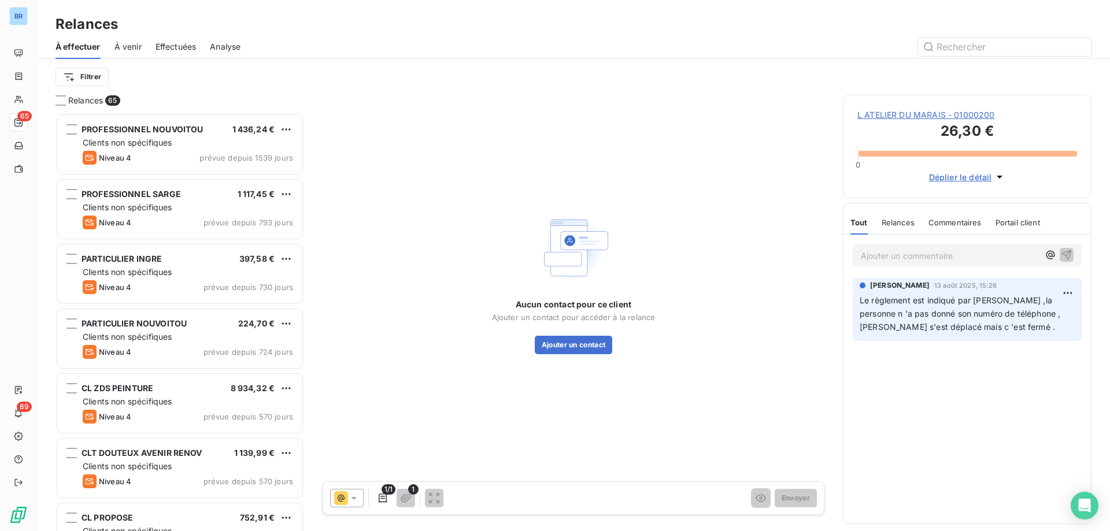
scroll to position [409, 240]
click at [351, 498] on icon at bounding box center [354, 498] width 12 height 12
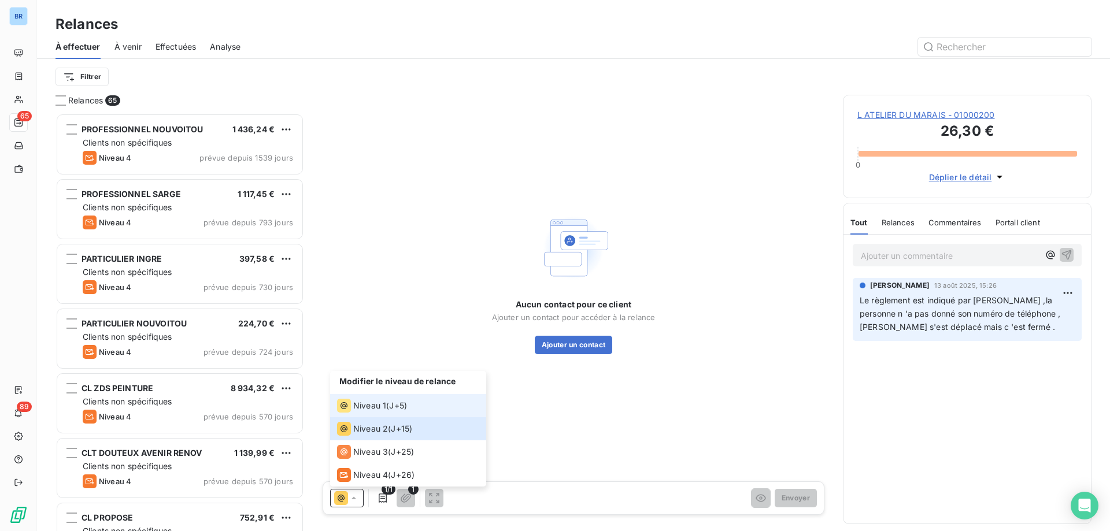
click at [380, 402] on span "Niveau 1" at bounding box center [369, 406] width 33 height 12
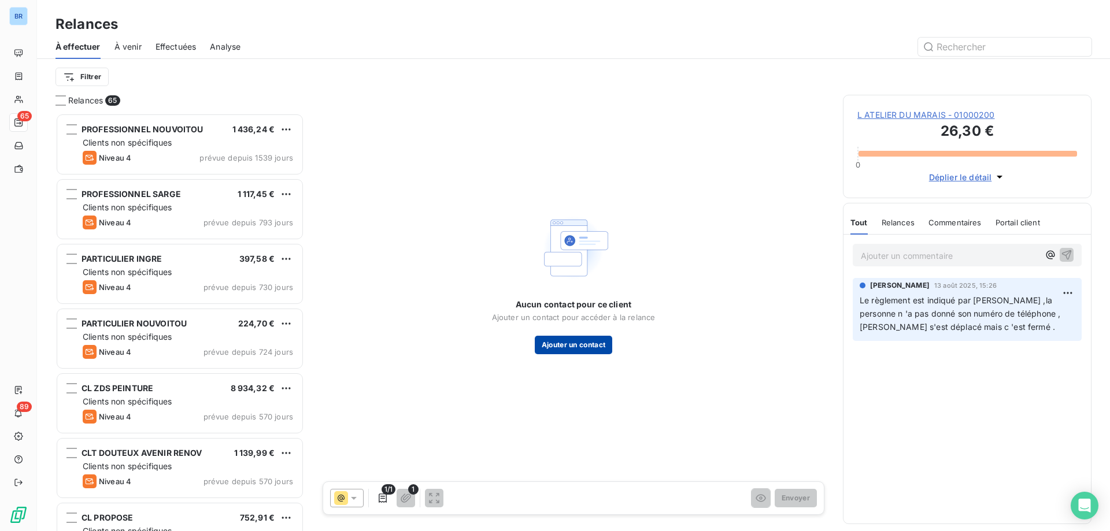
click at [564, 344] on button "Ajouter un contact" at bounding box center [574, 345] width 78 height 18
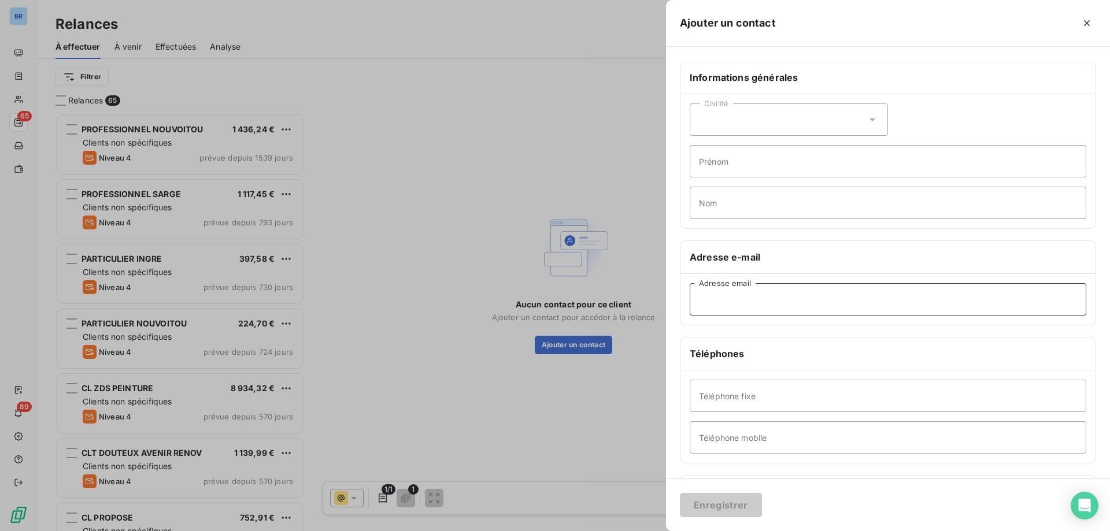
click at [758, 295] on input "Adresse email" at bounding box center [888, 299] width 397 height 32
click at [757, 205] on input "Nom" at bounding box center [888, 203] width 397 height 32
click at [754, 161] on input "Prénom" at bounding box center [888, 161] width 397 height 32
click at [725, 300] on input "Adresse email" at bounding box center [888, 299] width 397 height 32
type input "L"
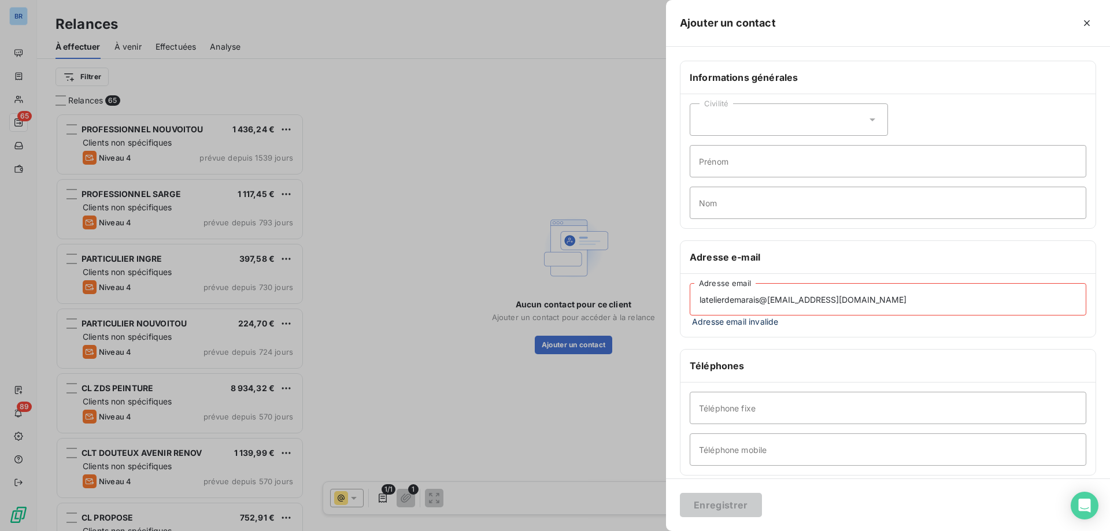
click at [767, 301] on input "latelierdemarais@[EMAIL_ADDRESS][DOMAIN_NAME]" at bounding box center [888, 299] width 397 height 32
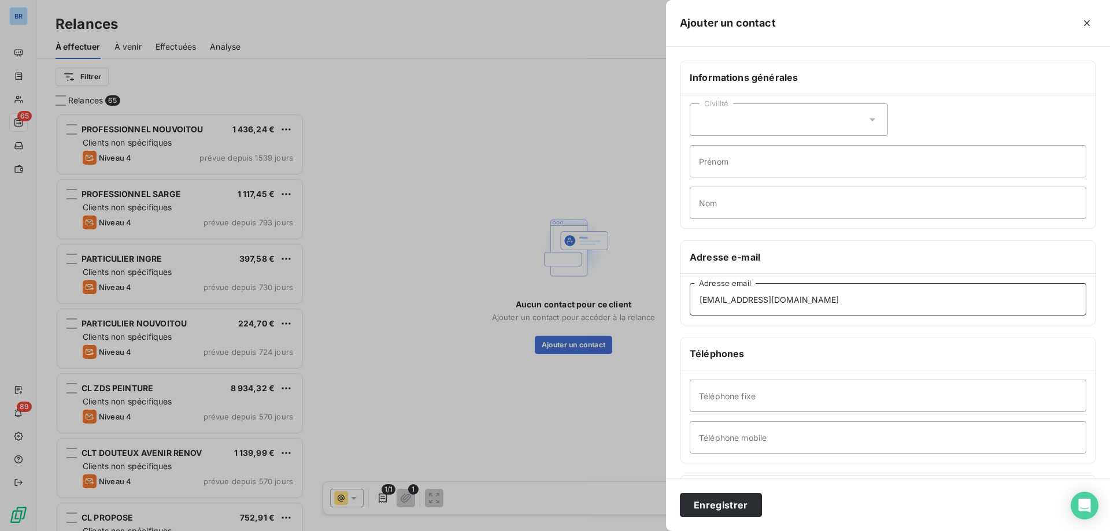
click at [861, 305] on input "[EMAIL_ADDRESS][DOMAIN_NAME]" at bounding box center [888, 299] width 397 height 32
type input "[EMAIL_ADDRESS][DOMAIN_NAME]"
click at [747, 391] on input "Téléphone fixe" at bounding box center [888, 396] width 397 height 32
click at [740, 440] on input "Téléphone mobile" at bounding box center [888, 437] width 397 height 32
type input "[PHONE_NUMBER]"
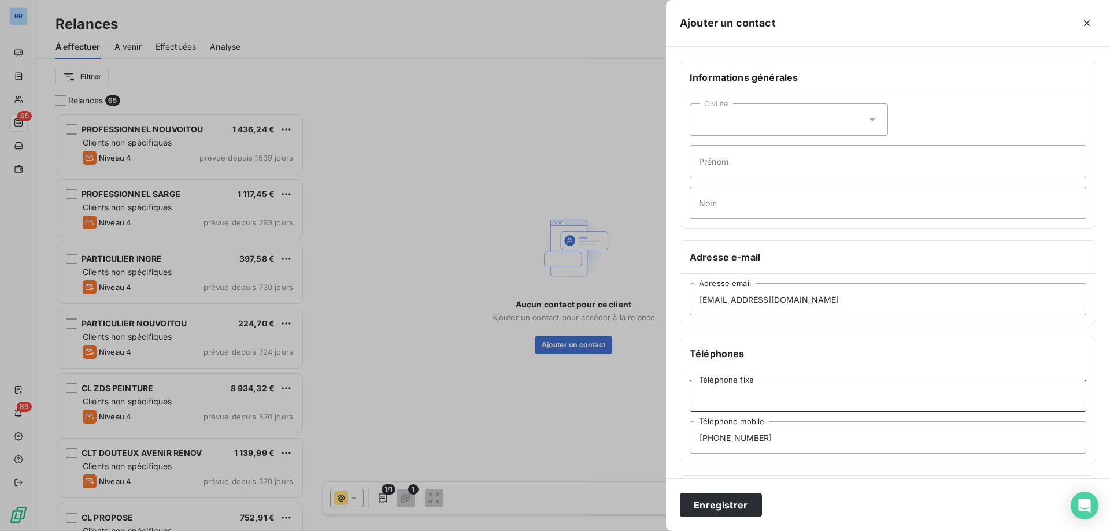
click at [764, 394] on input "Téléphone fixe" at bounding box center [888, 396] width 397 height 32
click at [729, 502] on button "Enregistrer" at bounding box center [721, 505] width 82 height 24
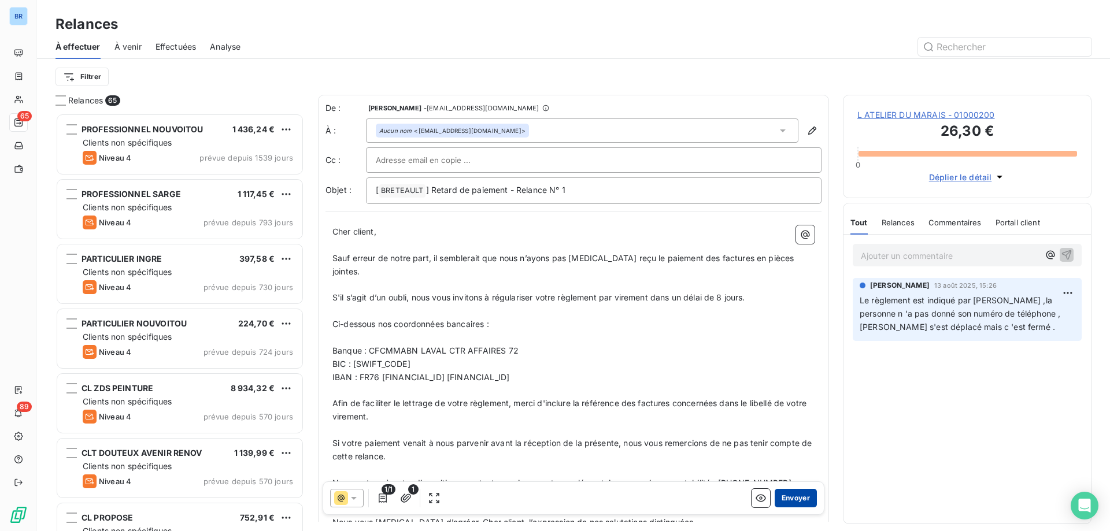
click at [781, 497] on button "Envoyer" at bounding box center [796, 498] width 42 height 18
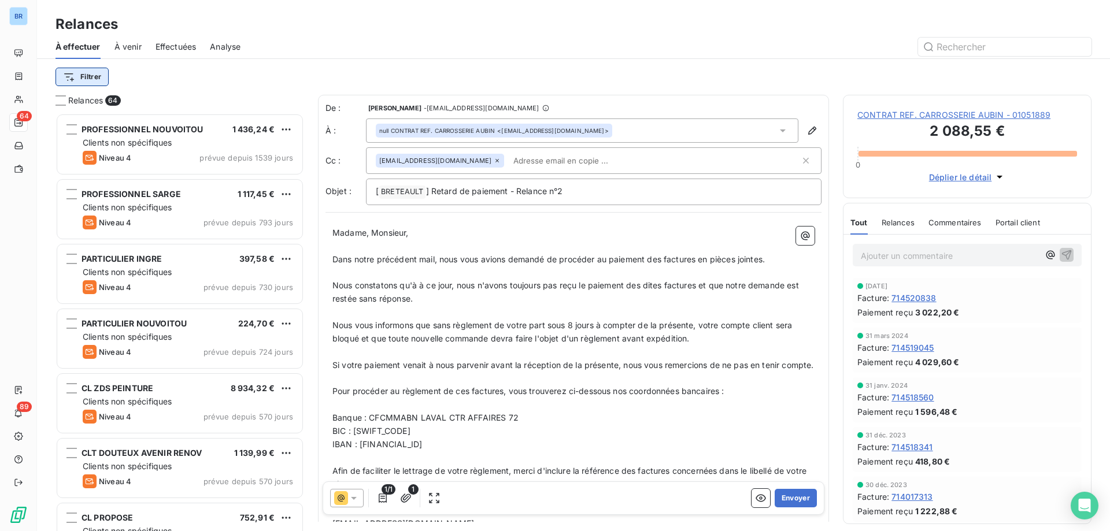
click at [108, 77] on html "BR 64 89 Relances À effectuer À venir Effectuées Analyse Filtrer Relances 64 PR…" at bounding box center [555, 265] width 1110 height 531
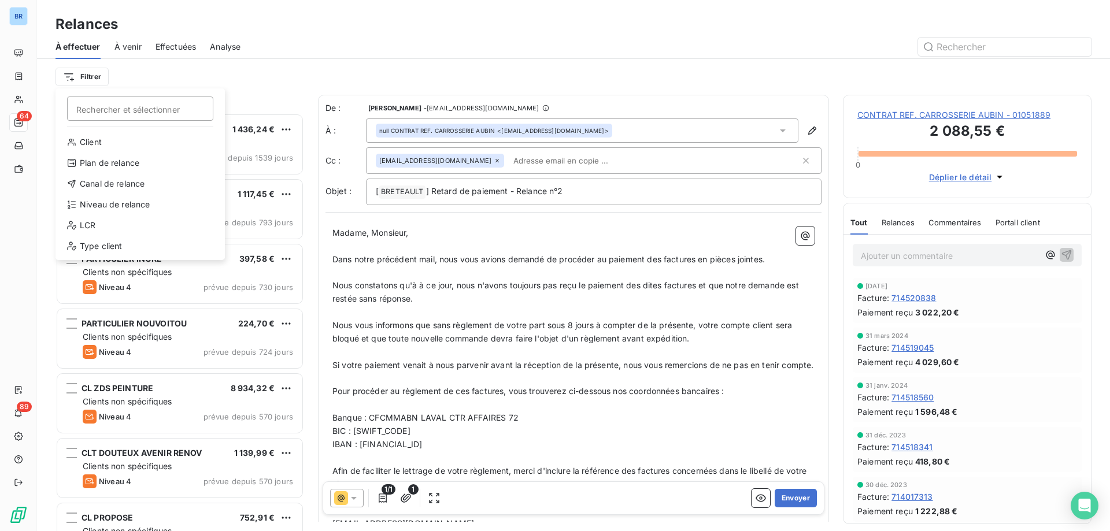
click at [112, 216] on div "Client Plan de relance Canal de relance Niveau de relance LCR Type client" at bounding box center [140, 196] width 160 height 127
click at [114, 205] on div "Niveau de relance" at bounding box center [140, 204] width 160 height 18
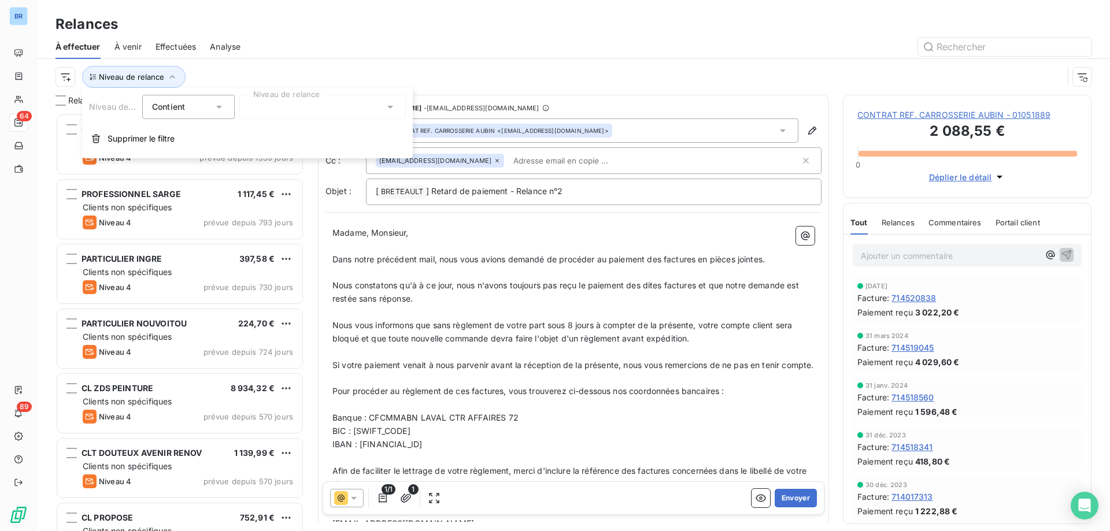
click at [390, 103] on icon at bounding box center [390, 107] width 12 height 12
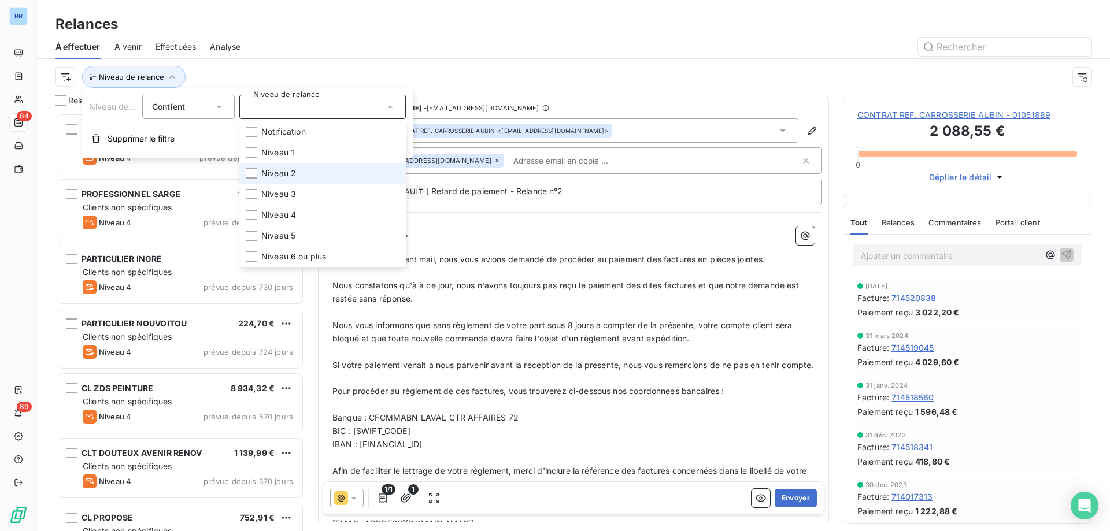
click at [328, 166] on li "Niveau 2" at bounding box center [322, 173] width 166 height 21
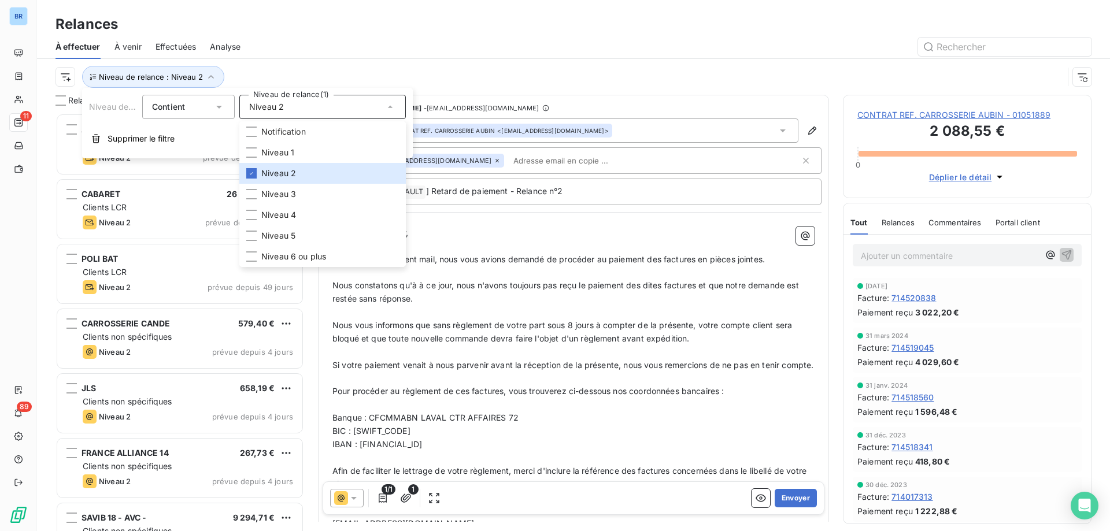
click at [514, 51] on div at bounding box center [672, 47] width 837 height 18
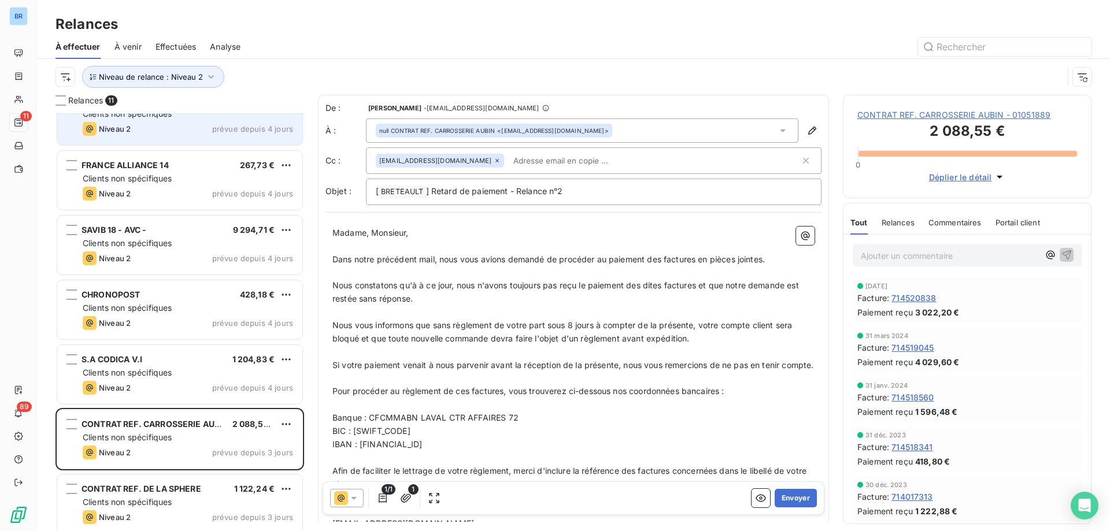
scroll to position [295, 0]
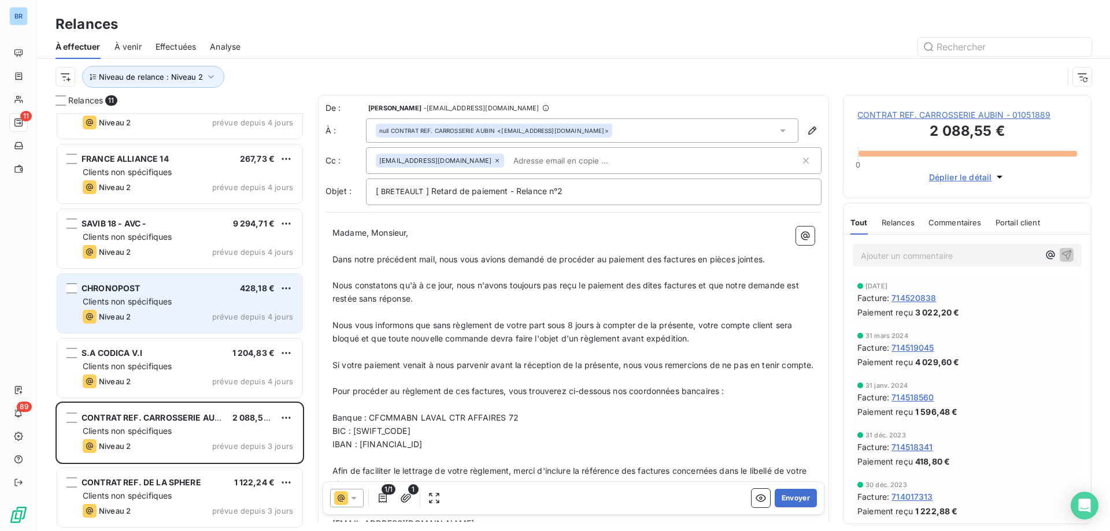
click at [224, 303] on div "Clients non spécifiques" at bounding box center [188, 302] width 210 height 12
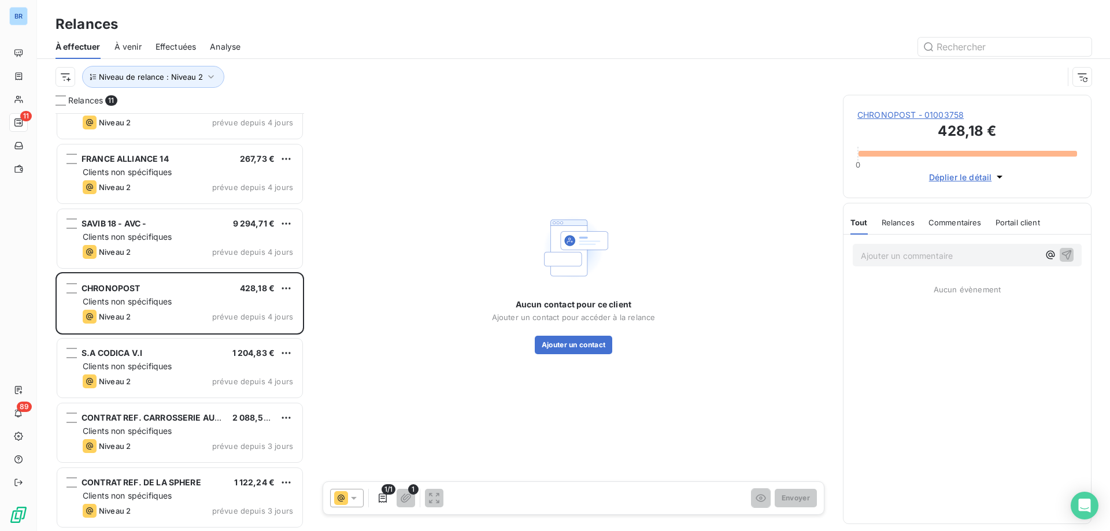
click at [977, 114] on span "CHRONOPOST - 01003758" at bounding box center [967, 115] width 220 height 12
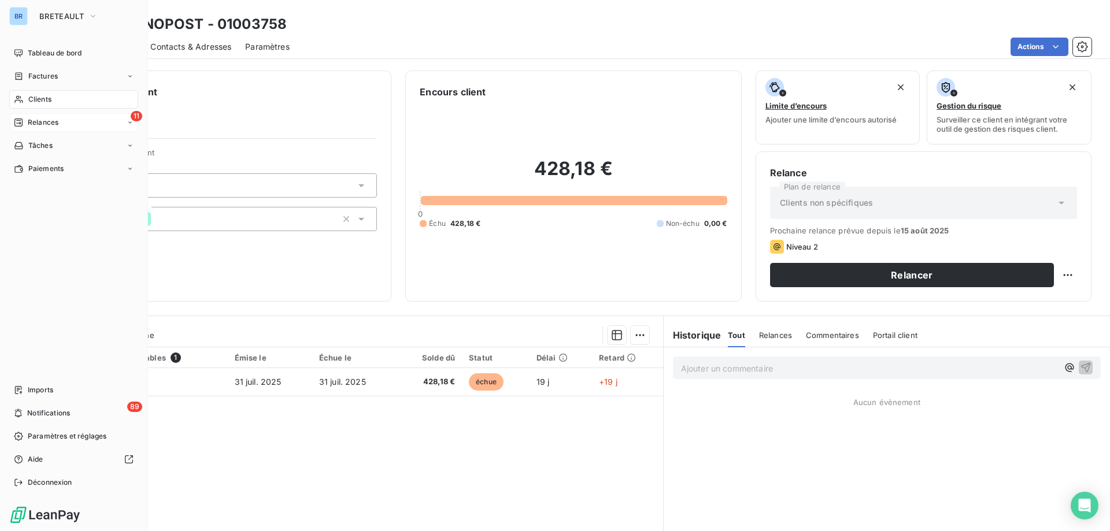
click at [50, 122] on span "Relances" at bounding box center [43, 122] width 31 height 10
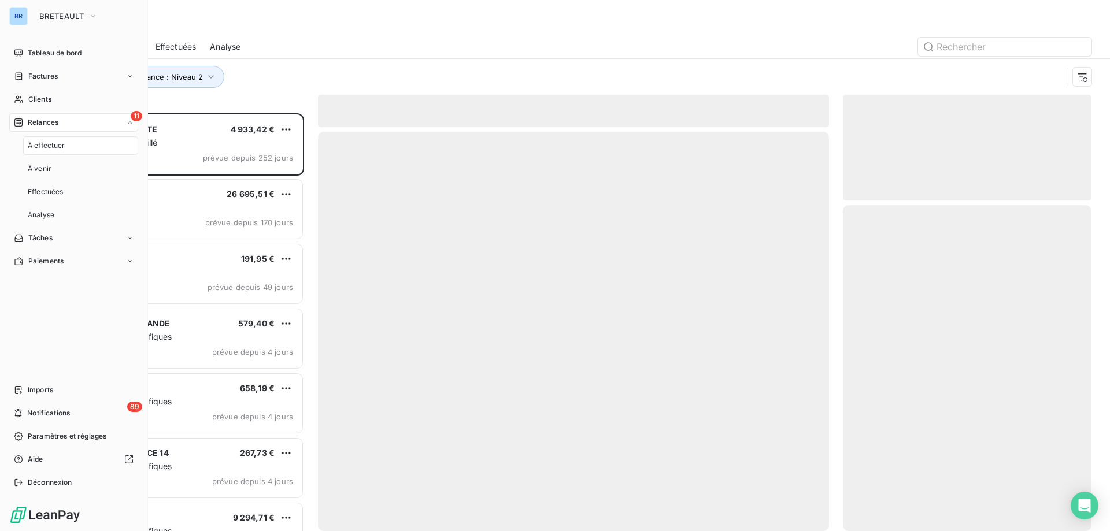
scroll to position [409, 240]
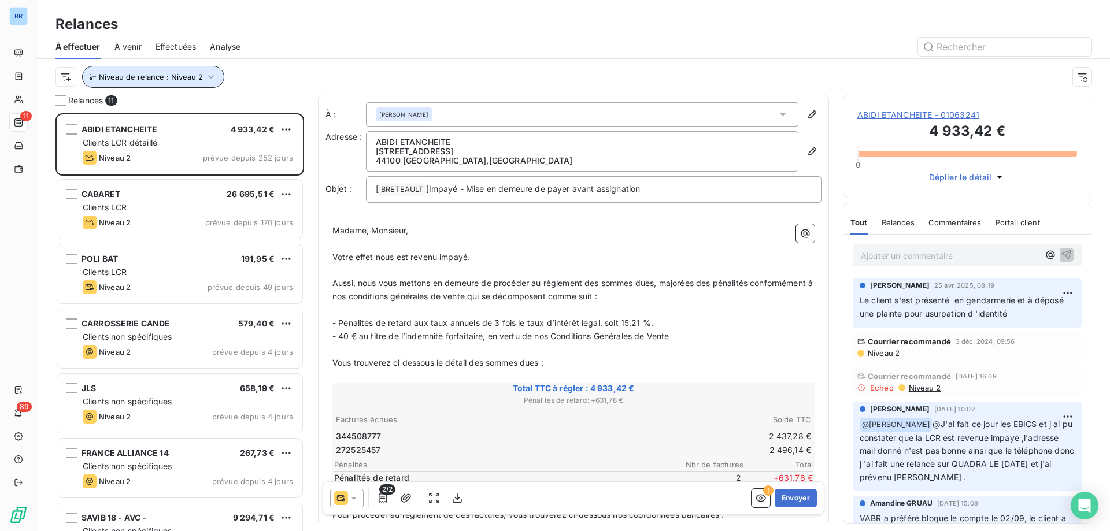
click at [209, 75] on icon "button" at bounding box center [211, 77] width 12 height 12
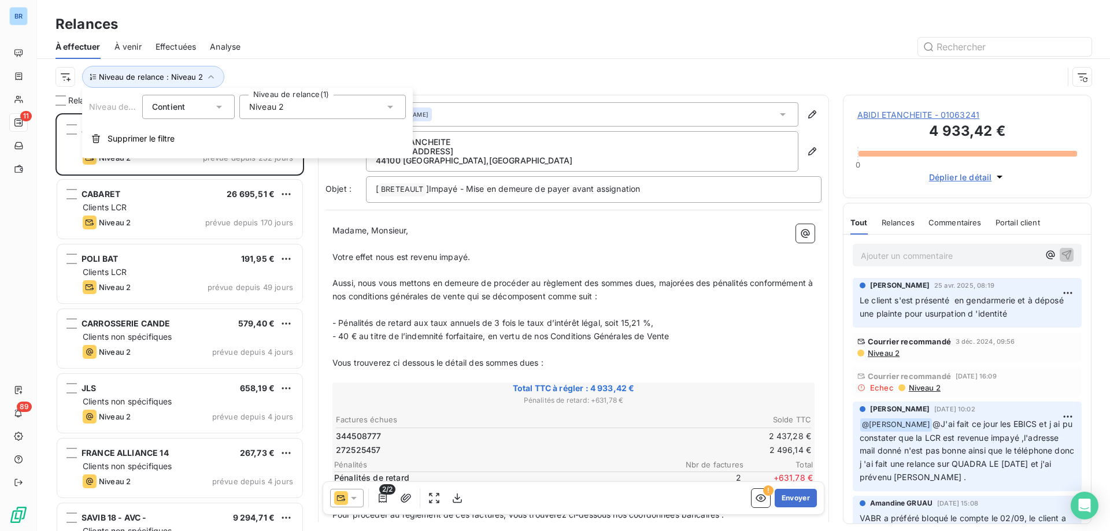
click at [389, 107] on icon at bounding box center [390, 107] width 6 height 3
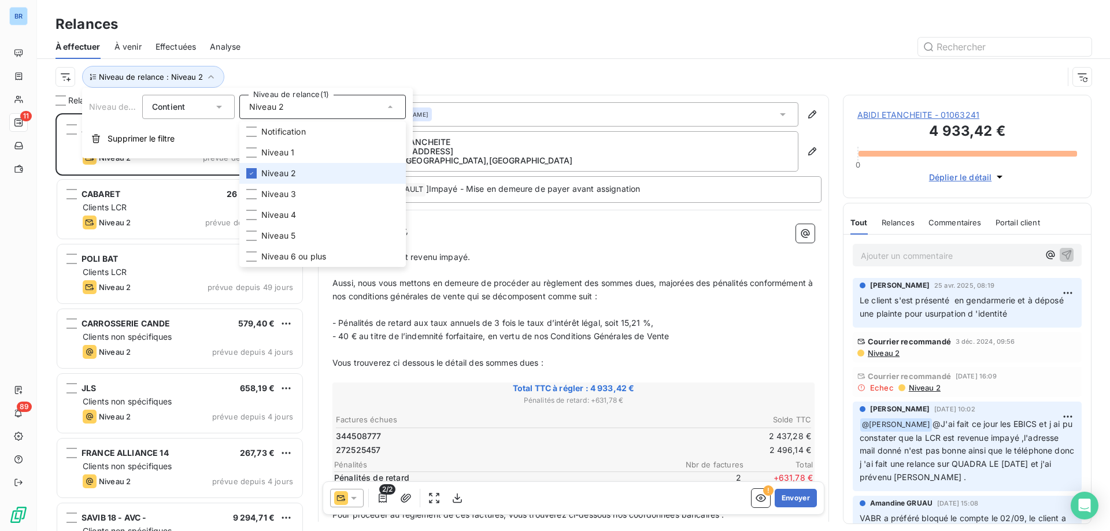
click at [288, 175] on span "Niveau 2" at bounding box center [278, 174] width 35 height 12
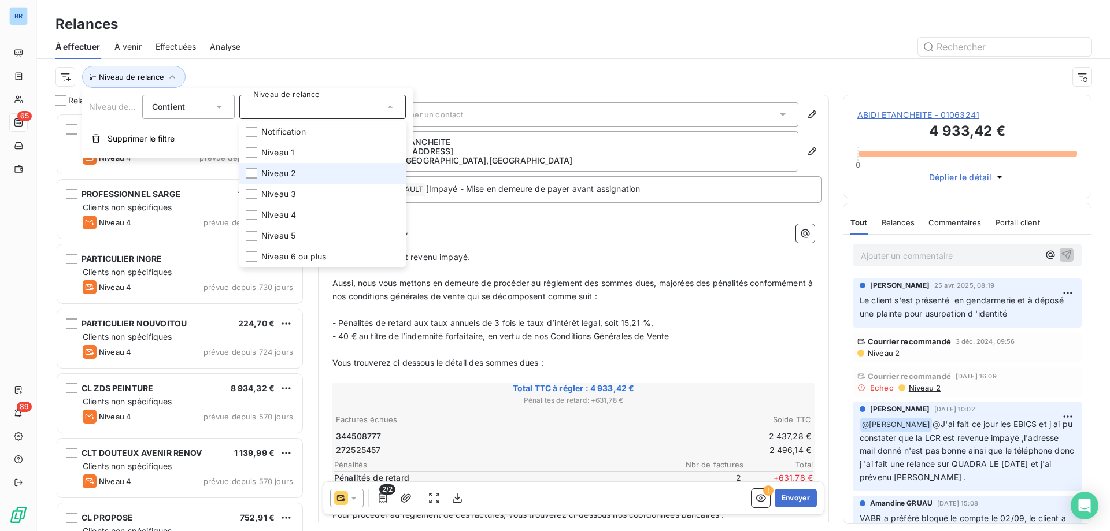
click at [279, 175] on span "Niveau 2" at bounding box center [278, 174] width 35 height 12
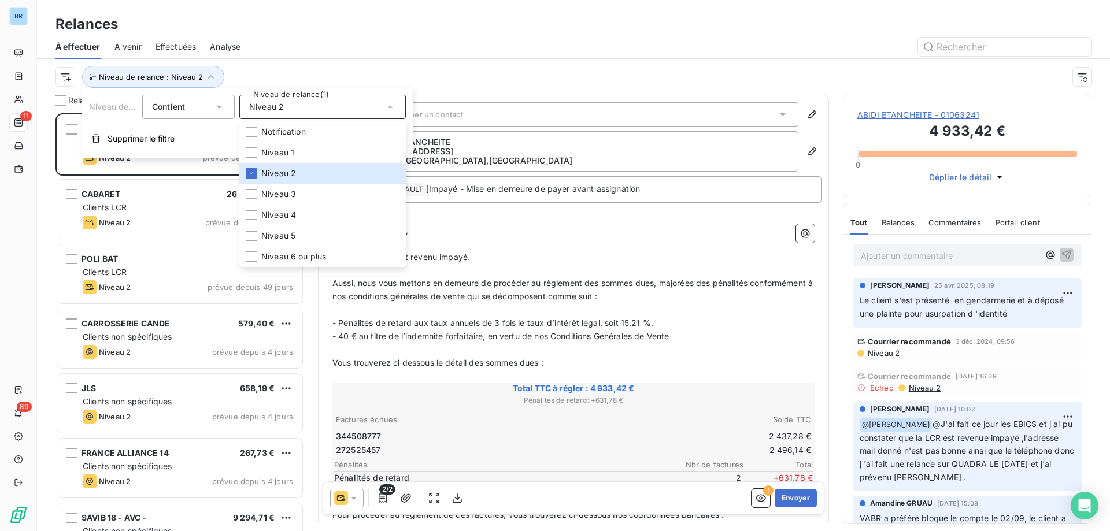
click at [446, 60] on div "Niveau de relance : Niveau 2" at bounding box center [573, 77] width 1036 height 36
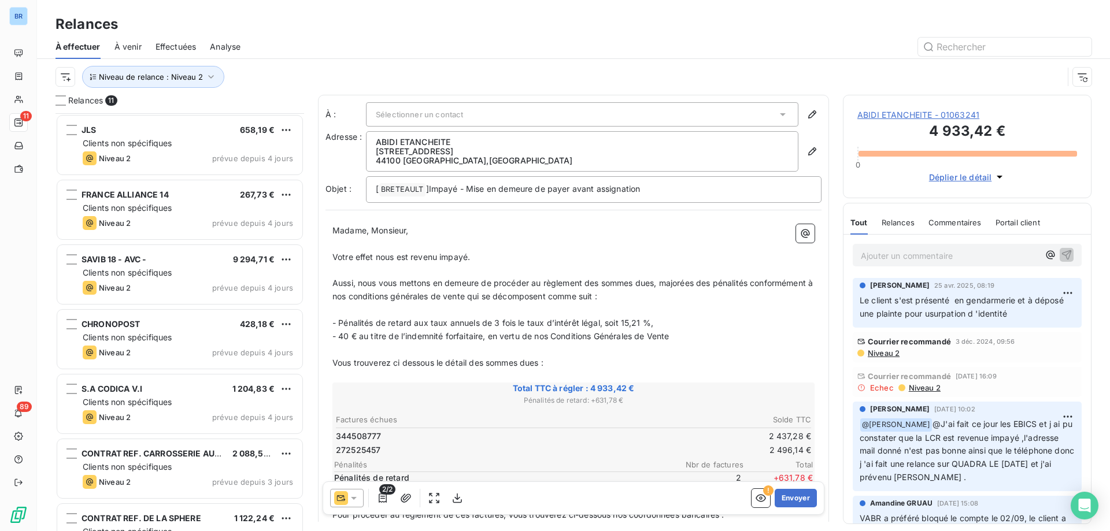
scroll to position [295, 0]
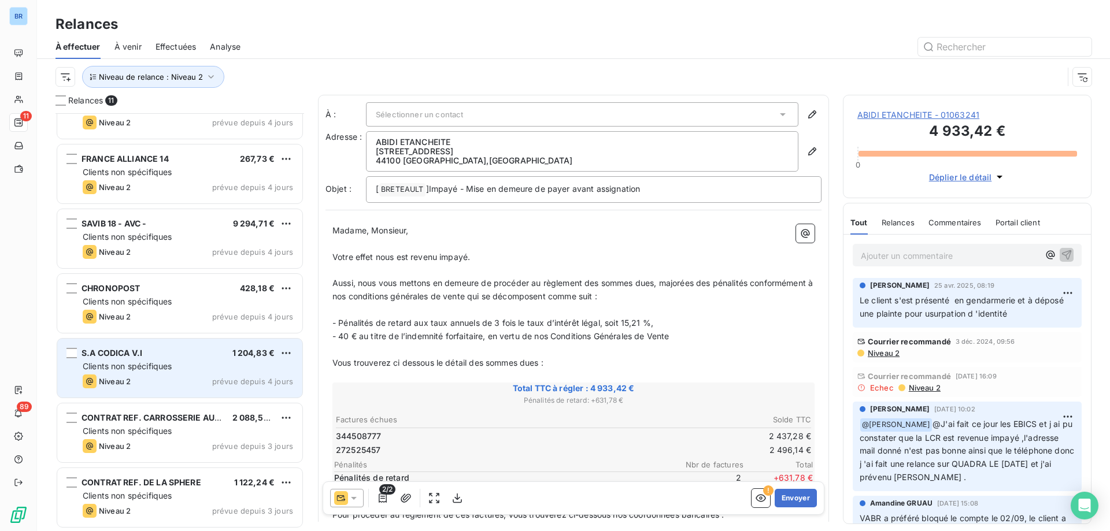
click at [172, 368] on span "Clients non spécifiques" at bounding box center [127, 366] width 89 height 10
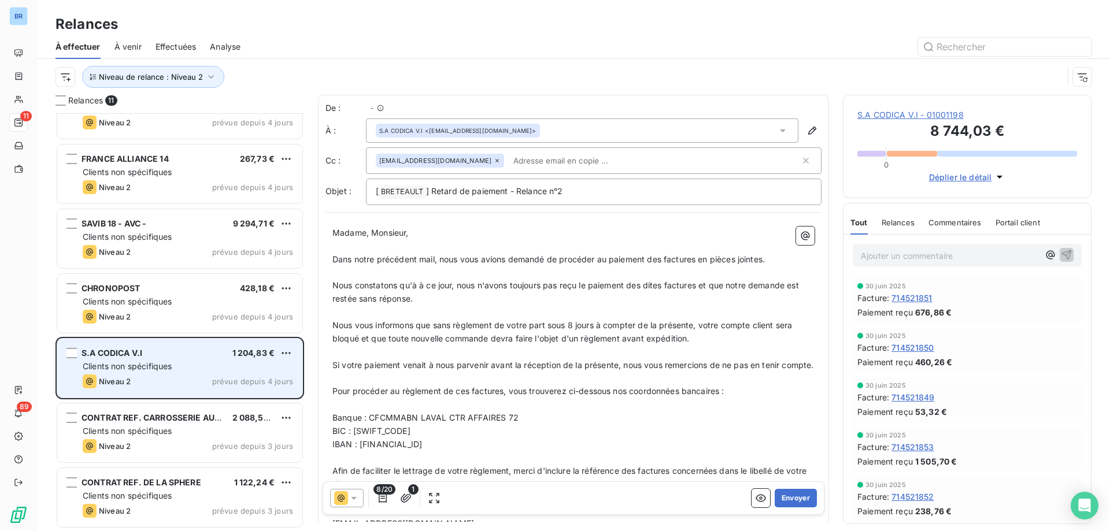
scroll to position [409, 240]
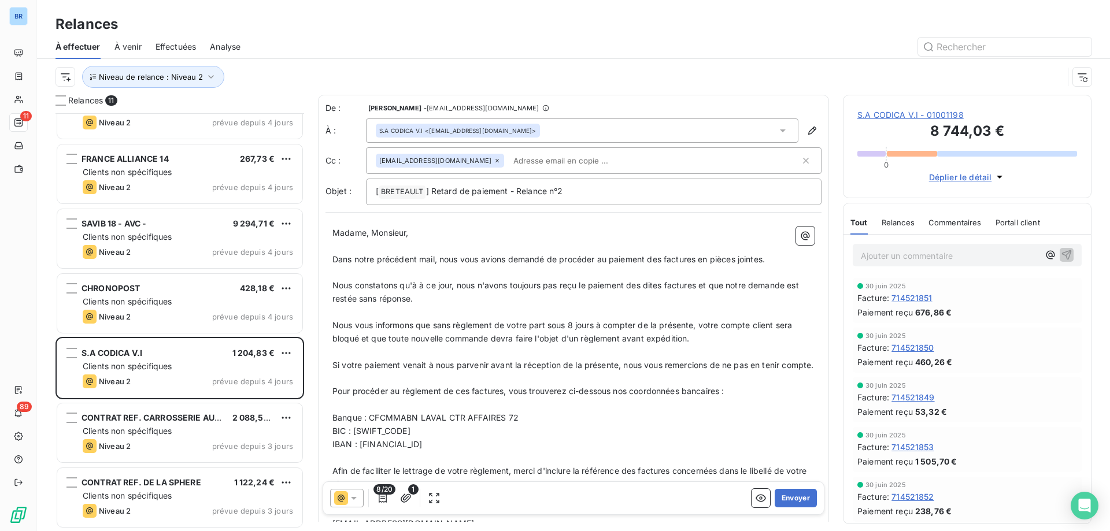
click at [976, 115] on span "S.A CODICA V.I - 01001198" at bounding box center [967, 115] width 220 height 12
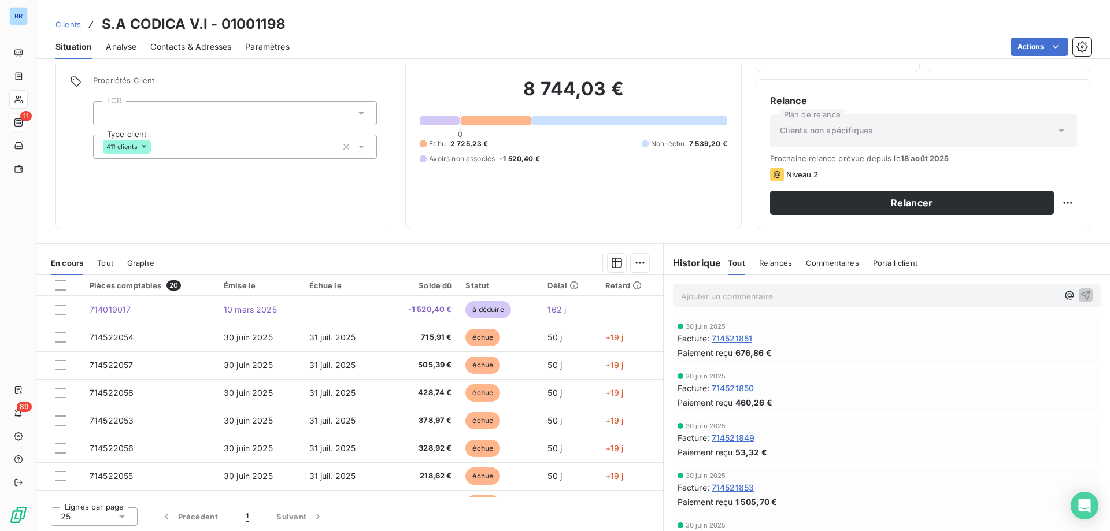
scroll to position [73, 0]
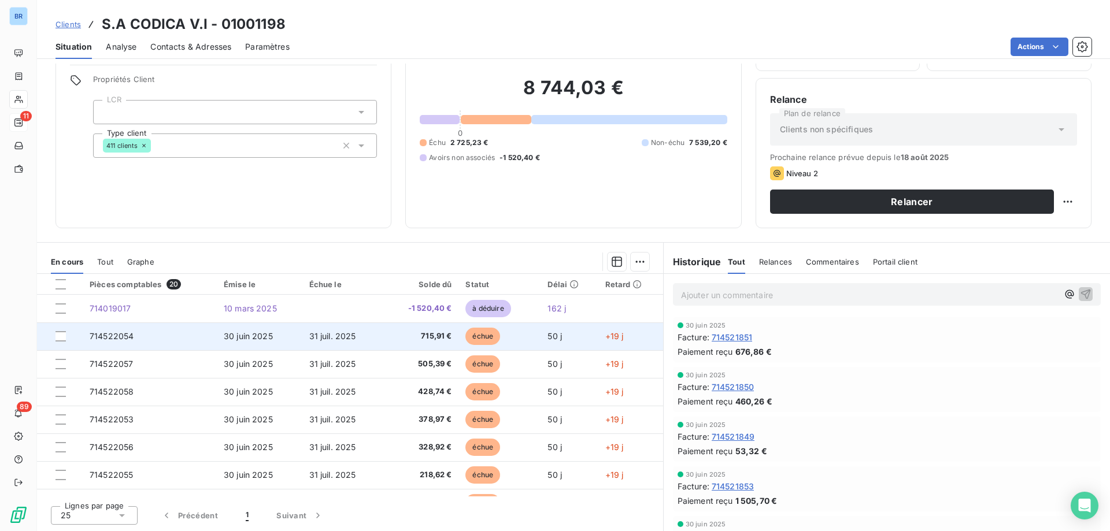
click at [315, 336] on span "31 juil. 2025" at bounding box center [332, 336] width 47 height 10
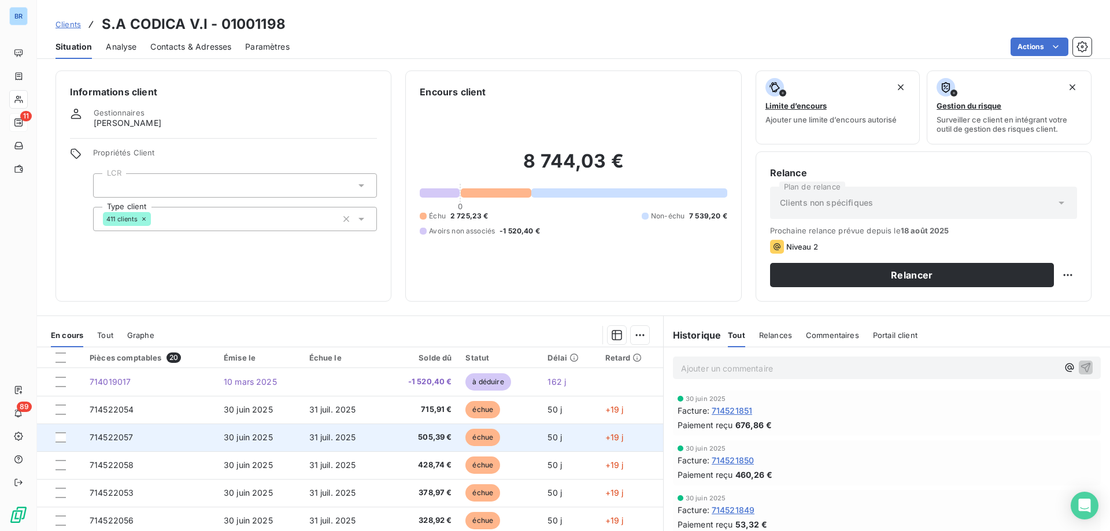
click at [306, 432] on td "31 juil. 2025" at bounding box center [343, 438] width 83 height 28
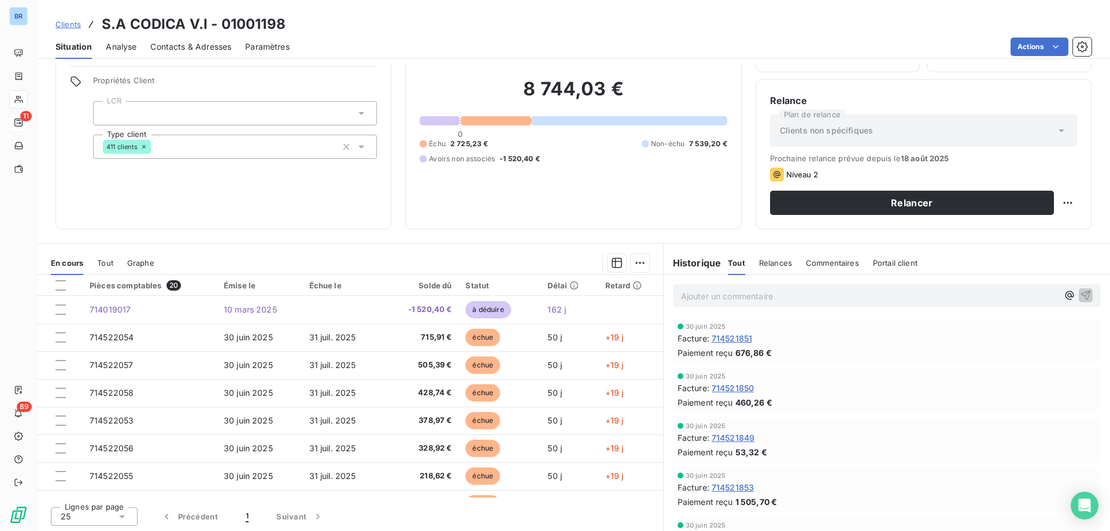
scroll to position [73, 0]
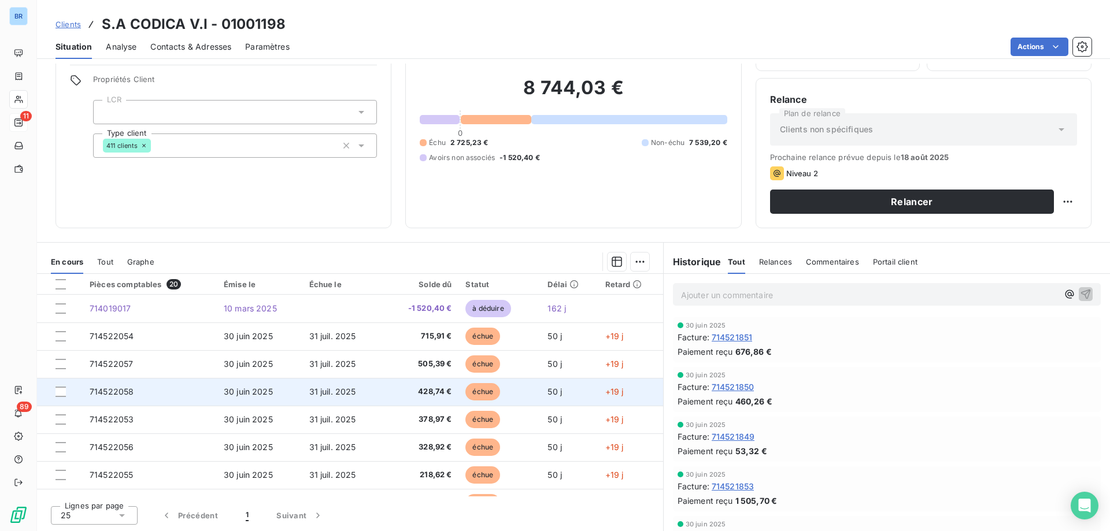
click at [322, 397] on td "31 juil. 2025" at bounding box center [343, 392] width 83 height 28
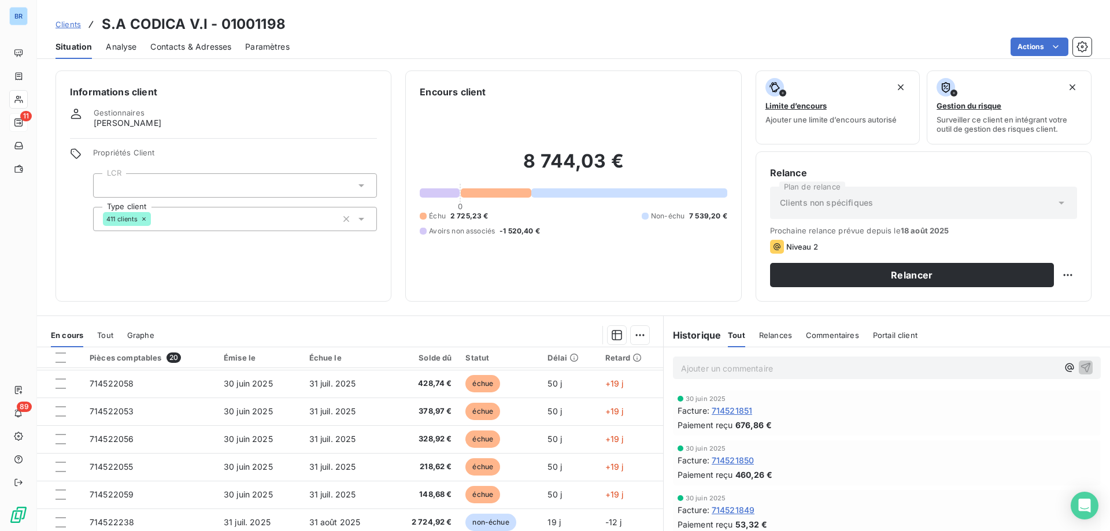
scroll to position [58, 0]
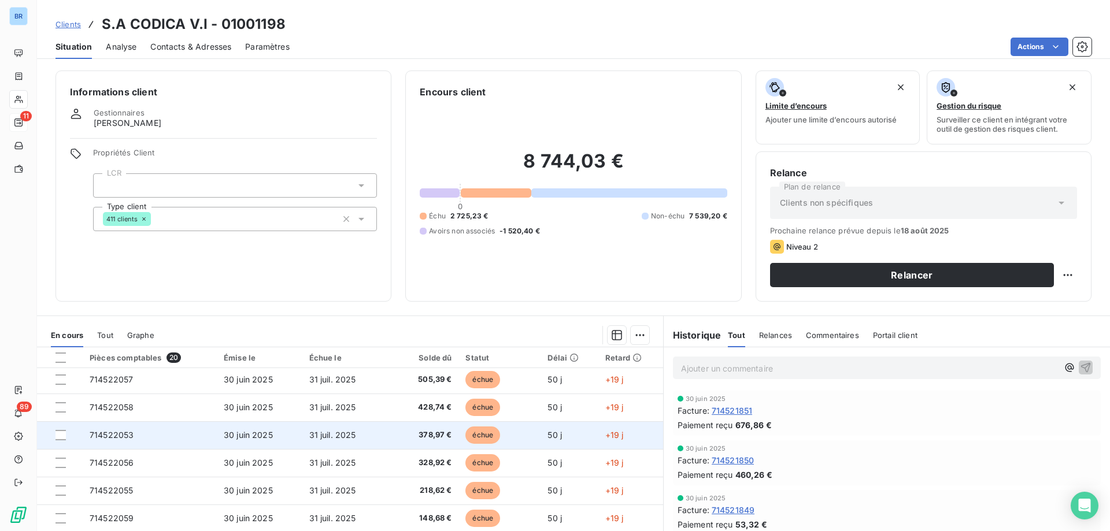
click at [309, 435] on span "31 juil. 2025" at bounding box center [332, 435] width 47 height 10
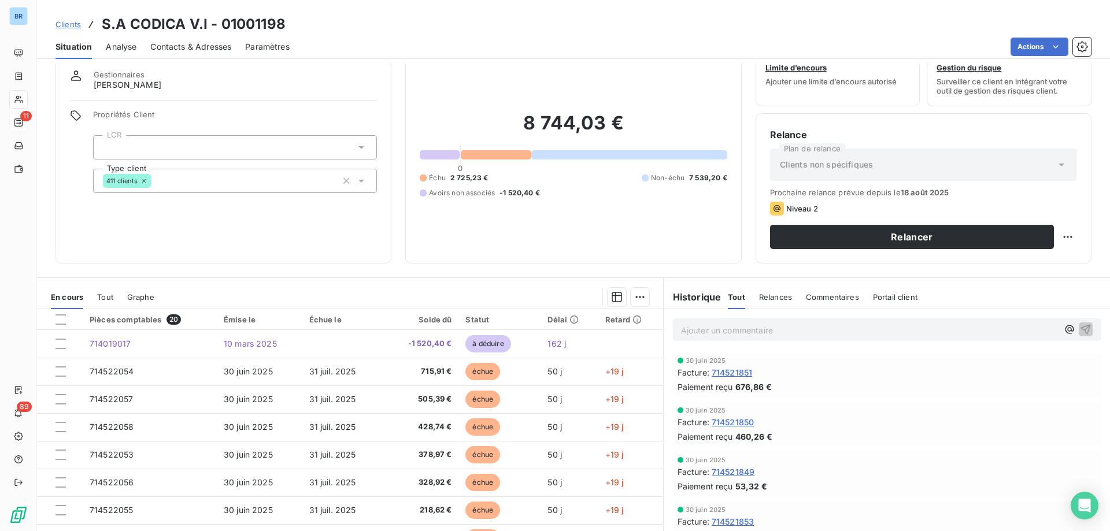
scroll to position [73, 0]
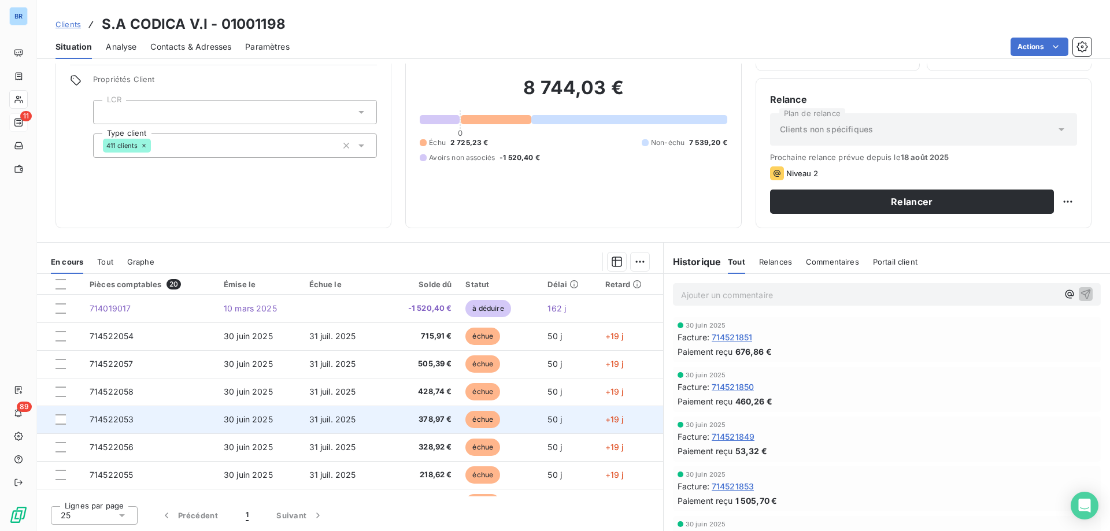
click at [327, 418] on span "31 juil. 2025" at bounding box center [332, 419] width 47 height 10
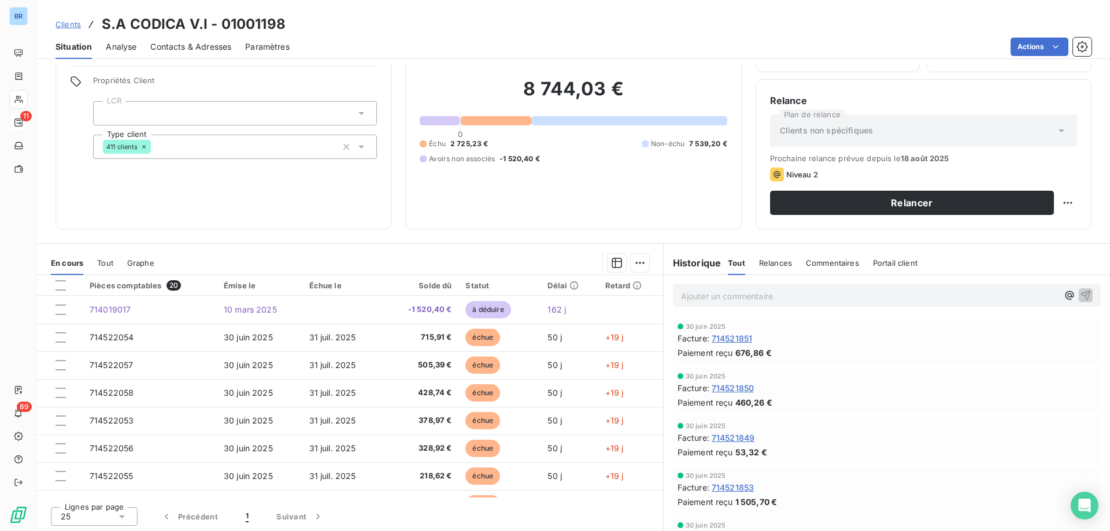
scroll to position [73, 0]
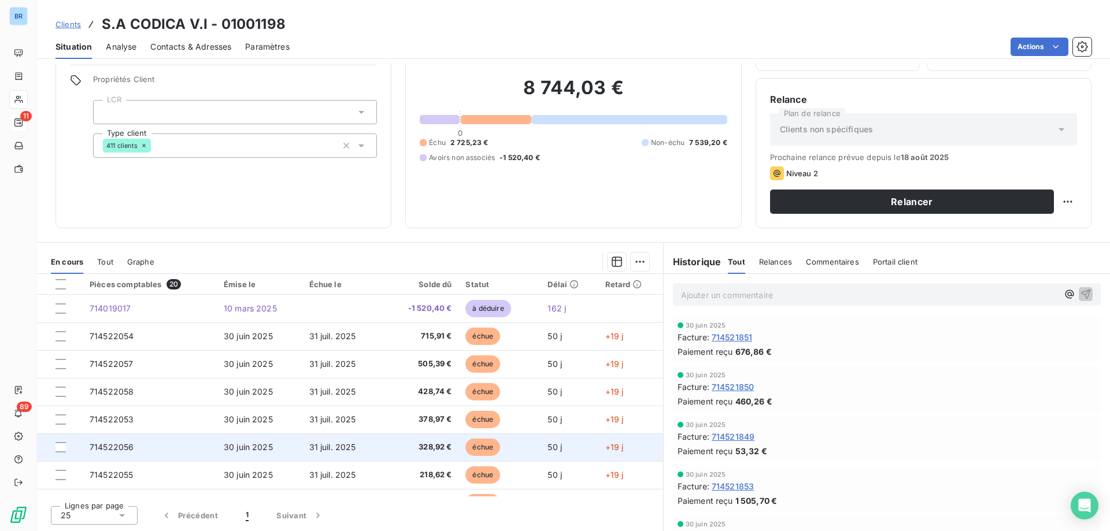
click at [309, 448] on span "31 juil. 2025" at bounding box center [332, 447] width 47 height 10
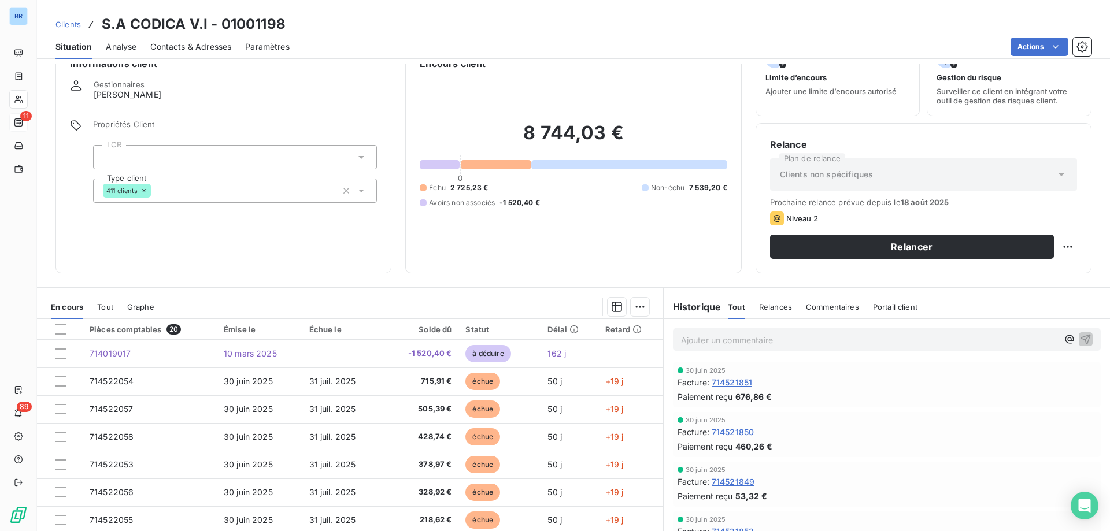
scroll to position [73, 0]
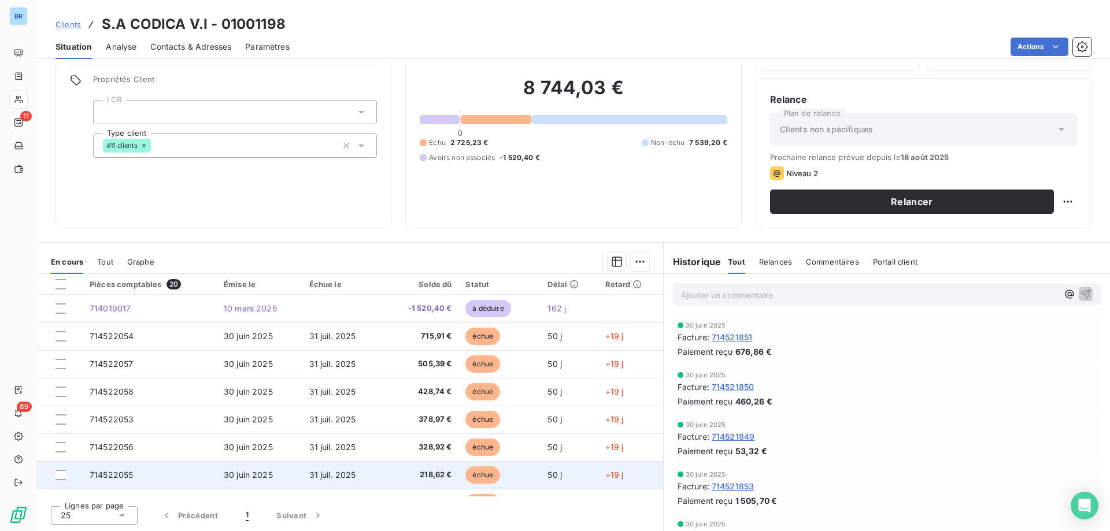
click at [375, 470] on td "31 juil. 2025" at bounding box center [343, 475] width 83 height 28
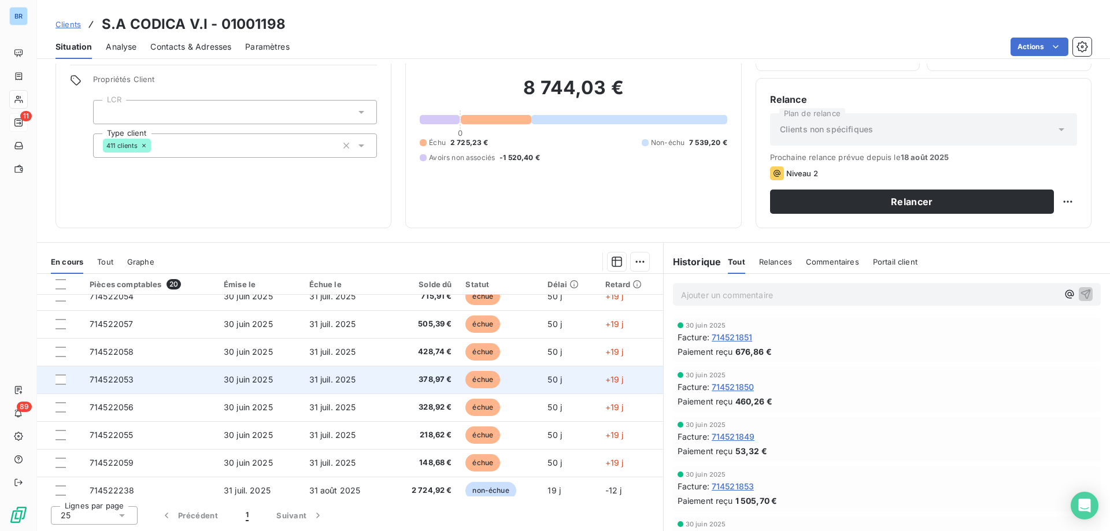
scroll to position [58, 0]
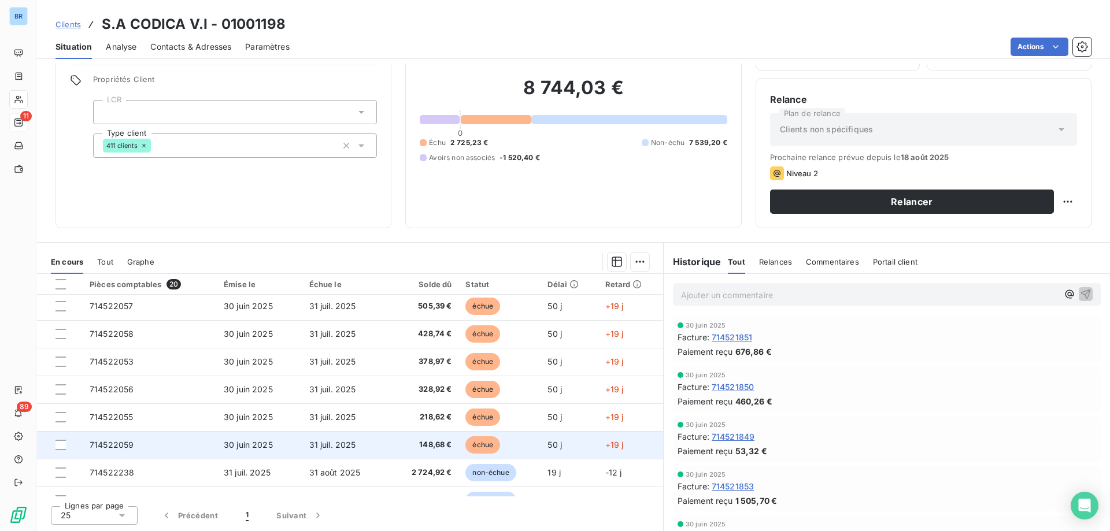
click at [303, 446] on td "31 juil. 2025" at bounding box center [343, 445] width 83 height 28
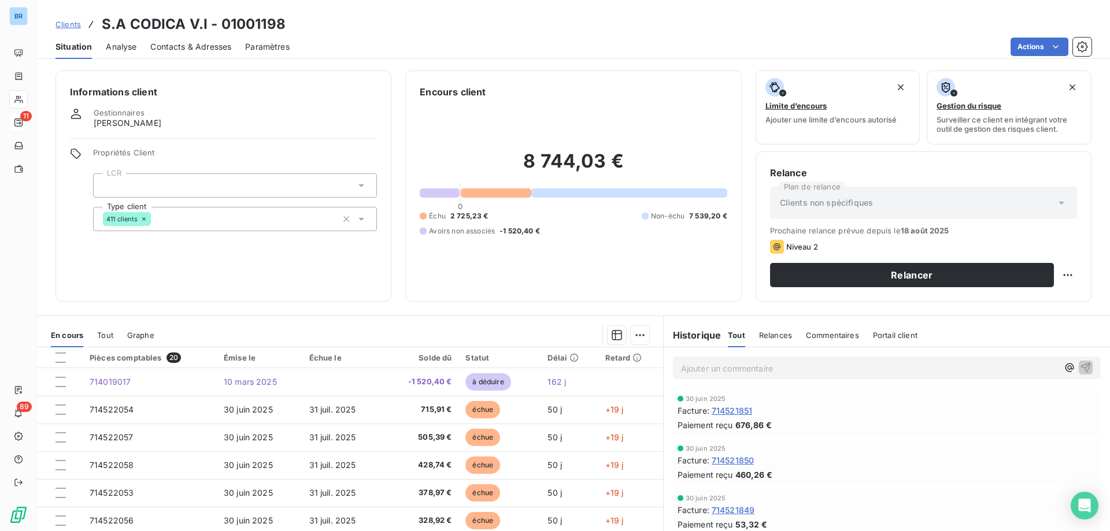
click at [826, 336] on span "Commentaires" at bounding box center [832, 335] width 53 height 9
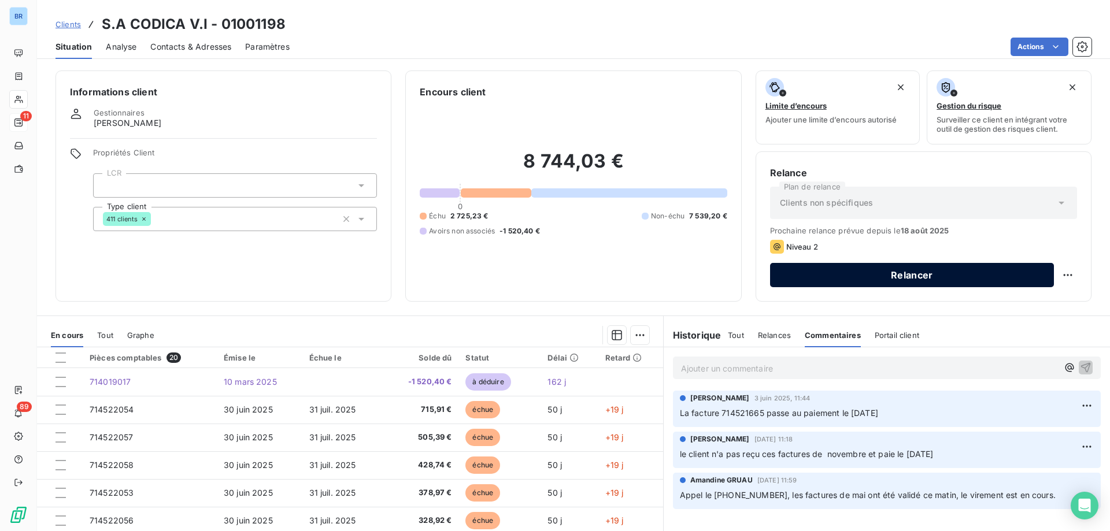
click at [914, 272] on button "Relancer" at bounding box center [912, 275] width 284 height 24
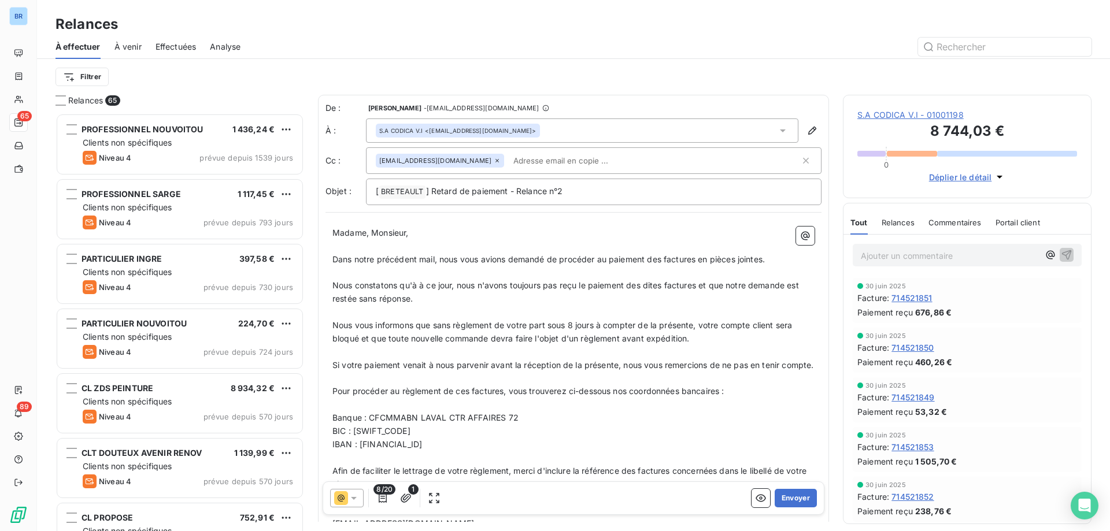
scroll to position [409, 240]
click at [792, 496] on button "Envoyer" at bounding box center [796, 498] width 42 height 18
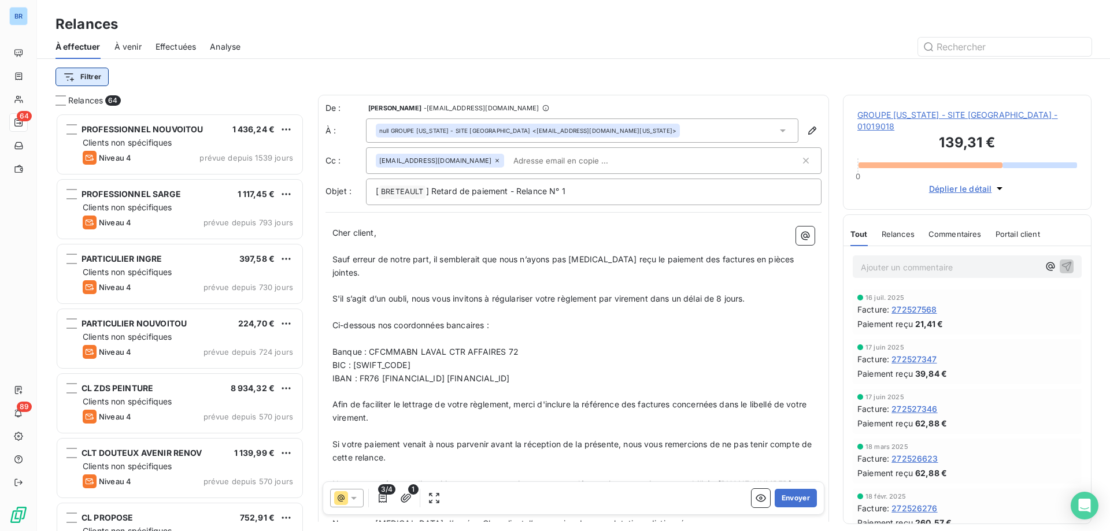
click at [96, 77] on html "BR 64 89 Relances À effectuer À venir Effectuées Analyse Filtrer Relances 64 PR…" at bounding box center [555, 265] width 1110 height 531
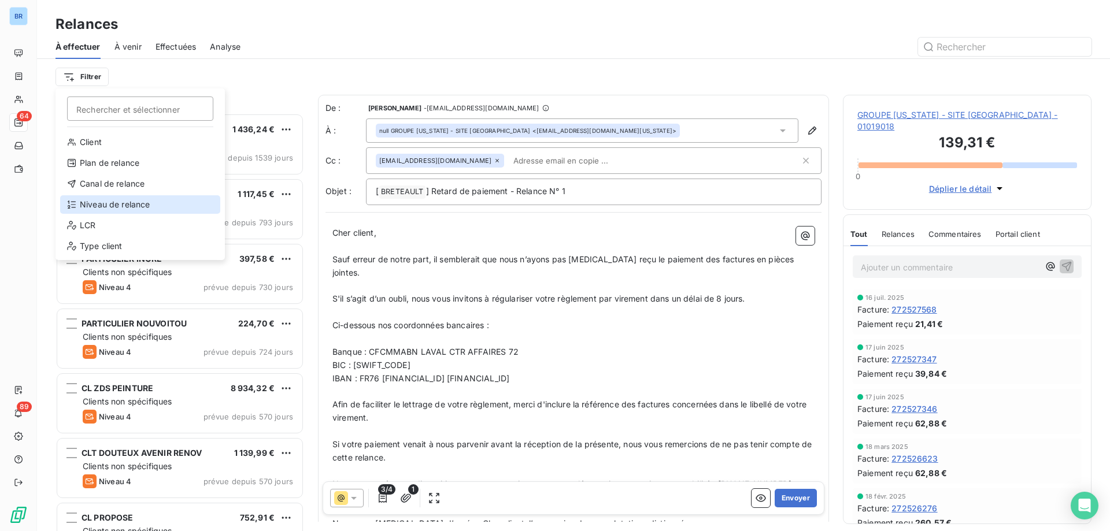
click at [142, 197] on div "Niveau de relance" at bounding box center [140, 204] width 160 height 18
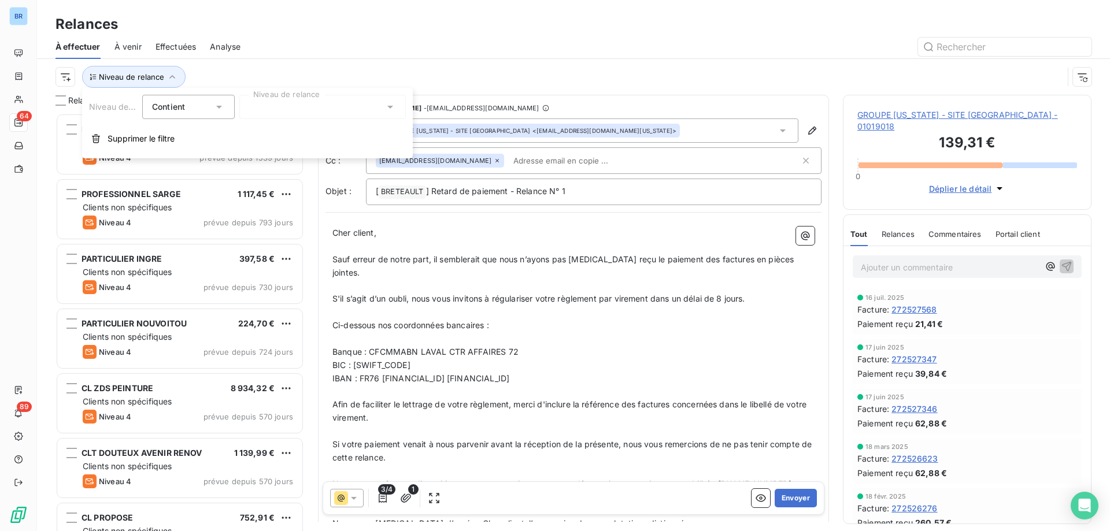
click at [391, 103] on icon at bounding box center [390, 107] width 12 height 12
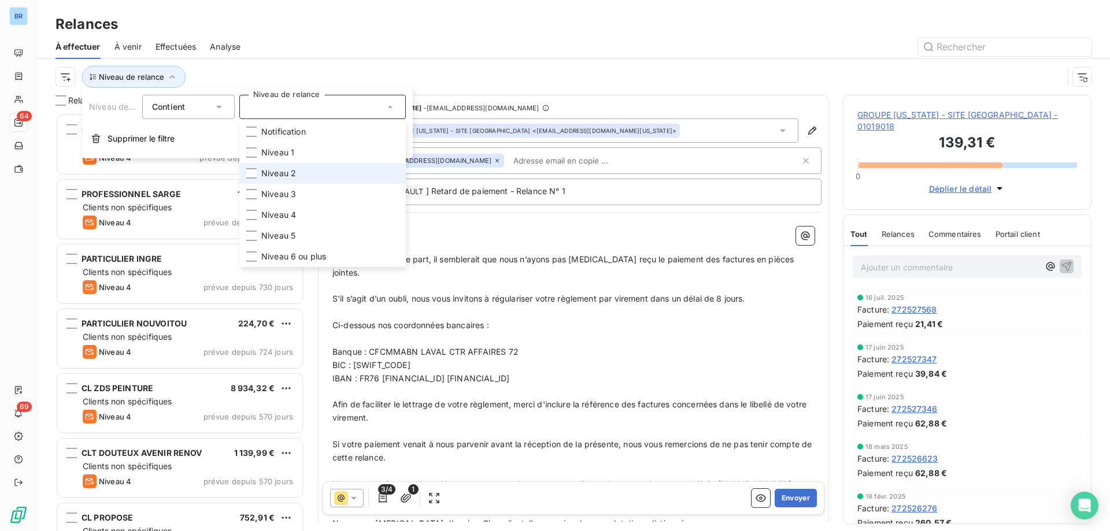
click at [325, 171] on li "Niveau 2" at bounding box center [322, 173] width 166 height 21
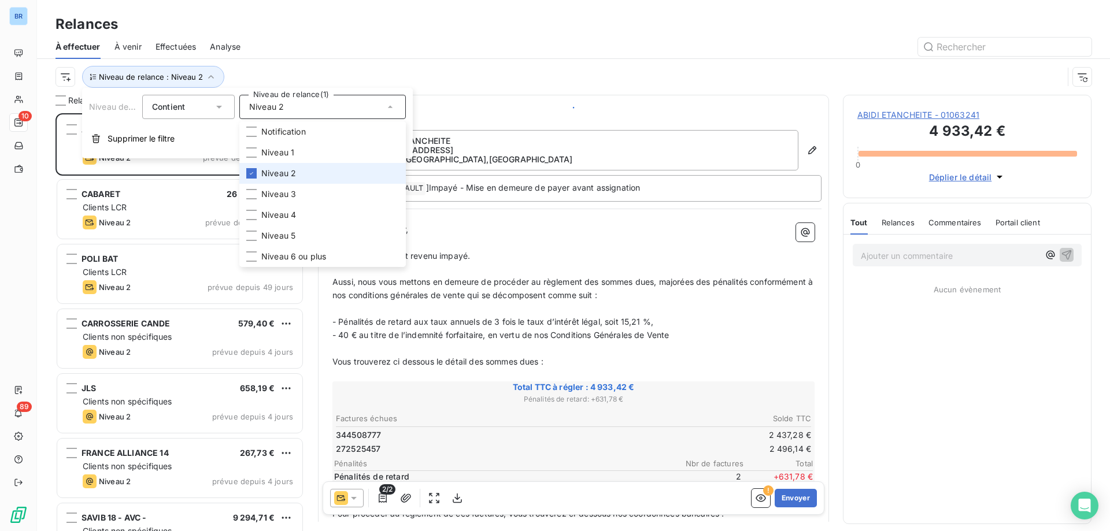
scroll to position [409, 240]
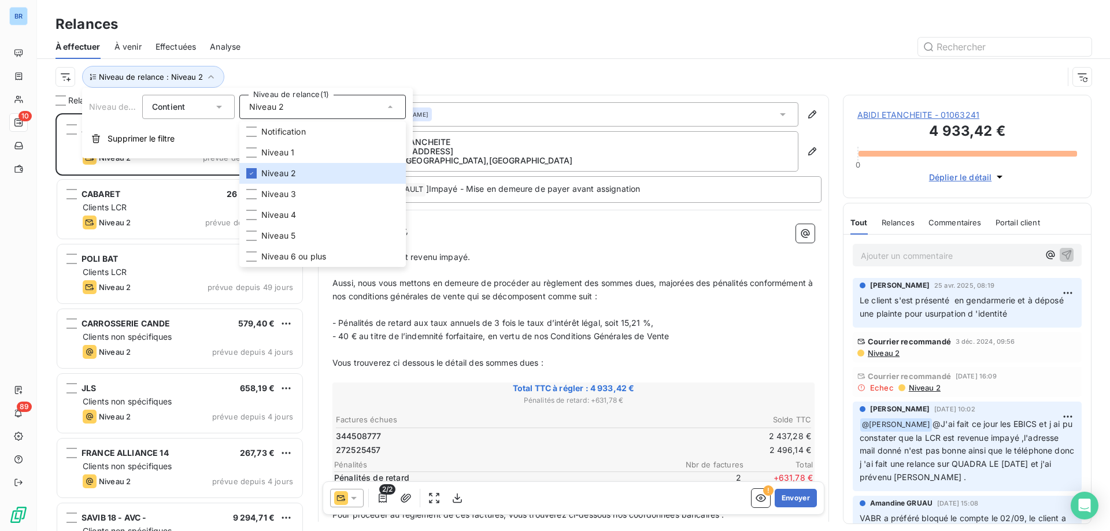
click at [460, 55] on div at bounding box center [672, 47] width 837 height 18
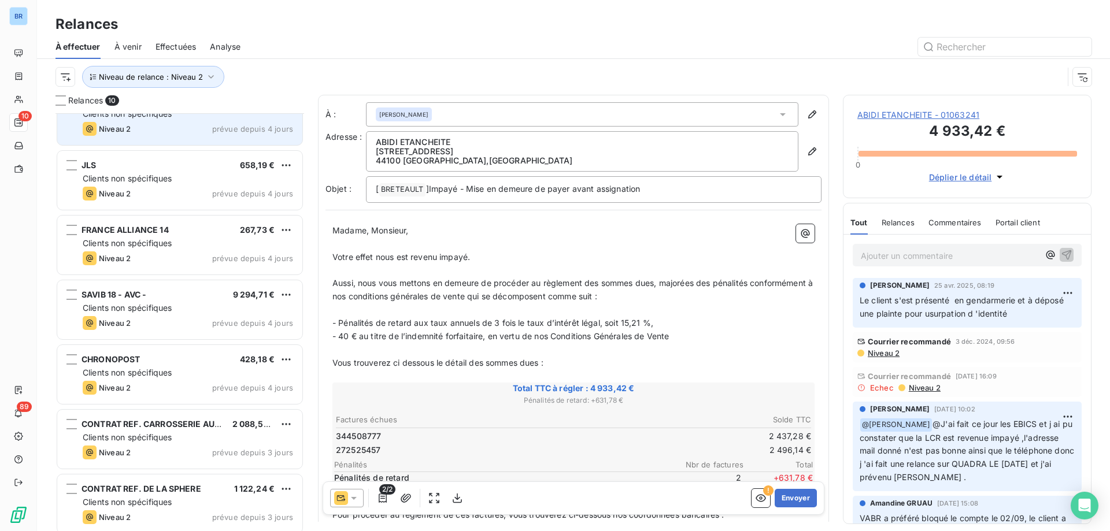
scroll to position [230, 0]
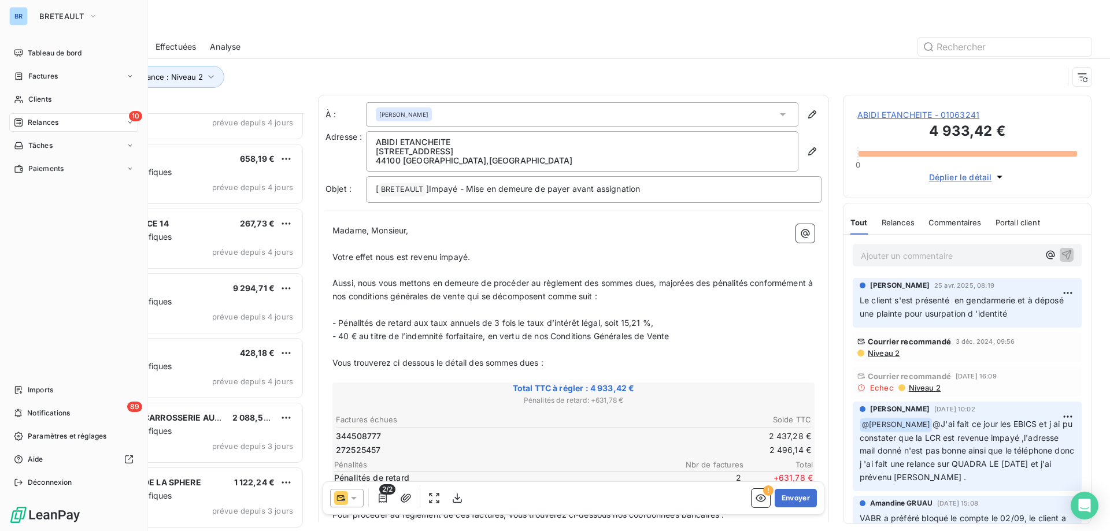
click at [50, 124] on span "Relances" at bounding box center [43, 122] width 31 height 10
click at [57, 188] on span "Effectuées" at bounding box center [46, 192] width 36 height 10
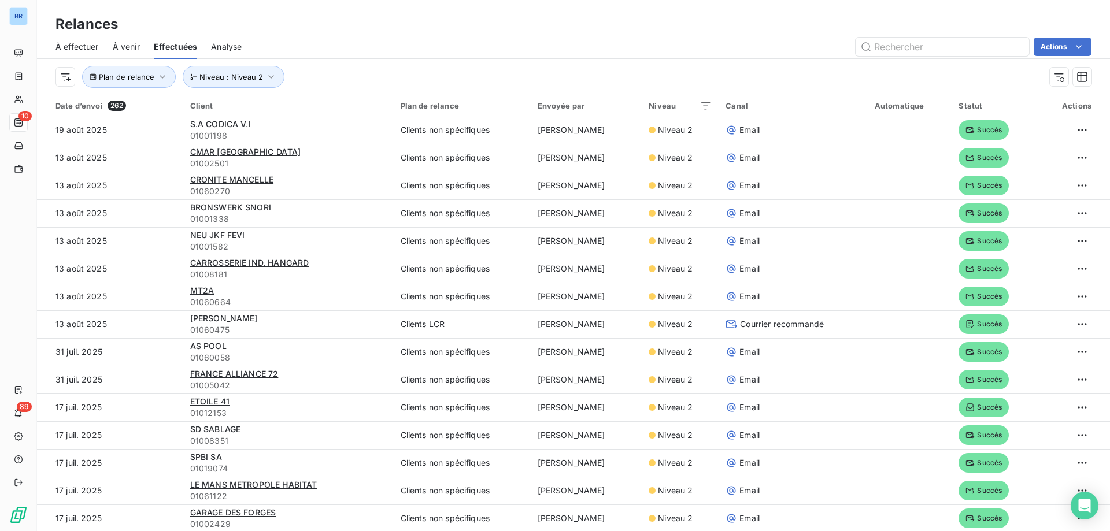
click at [229, 51] on span "Analyse" at bounding box center [226, 47] width 31 height 12
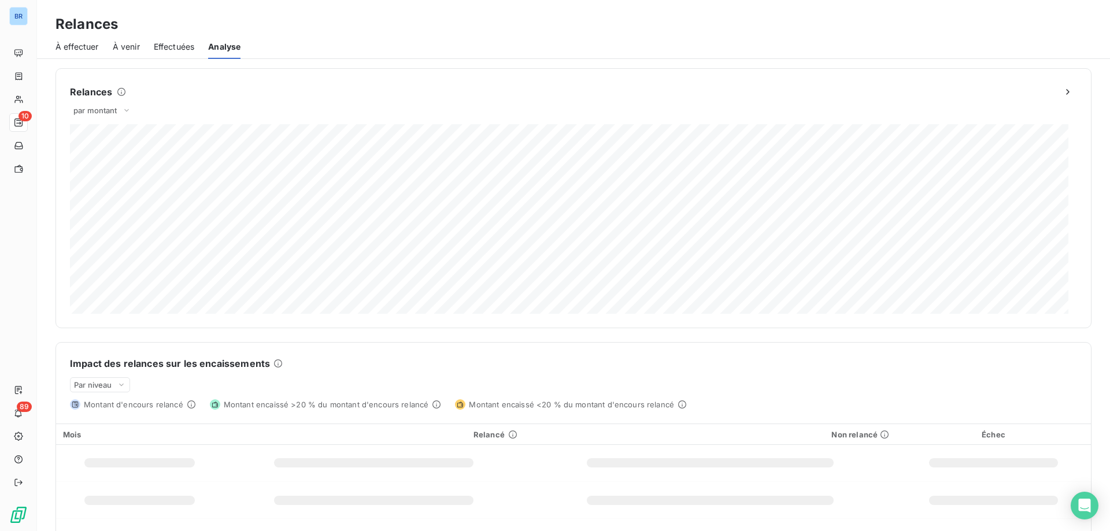
click at [160, 44] on span "Effectuées" at bounding box center [174, 47] width 41 height 12
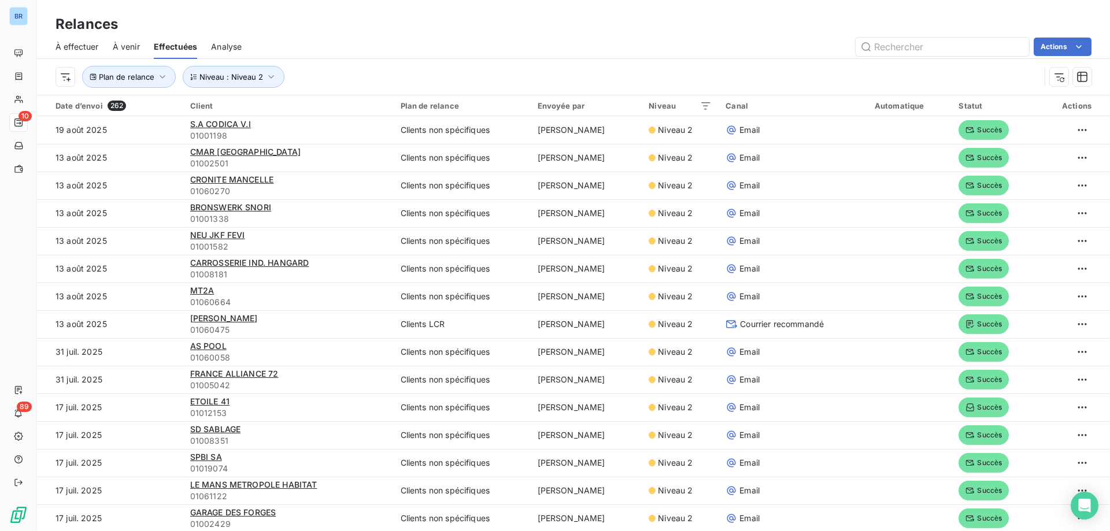
click at [362, 68] on div "Plan de relance Niveau : Niveau 2" at bounding box center [547, 77] width 984 height 22
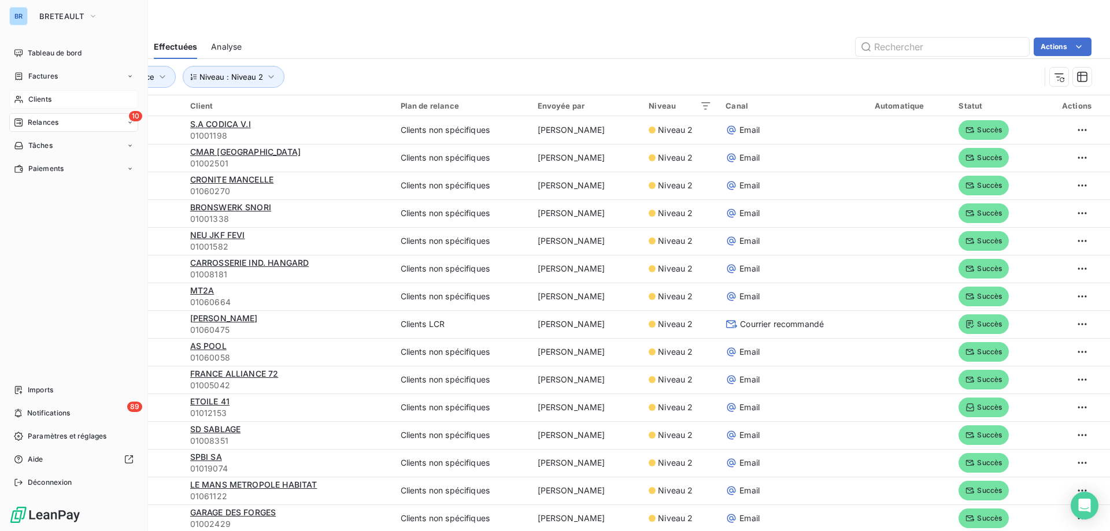
click at [39, 100] on span "Clients" at bounding box center [39, 99] width 23 height 10
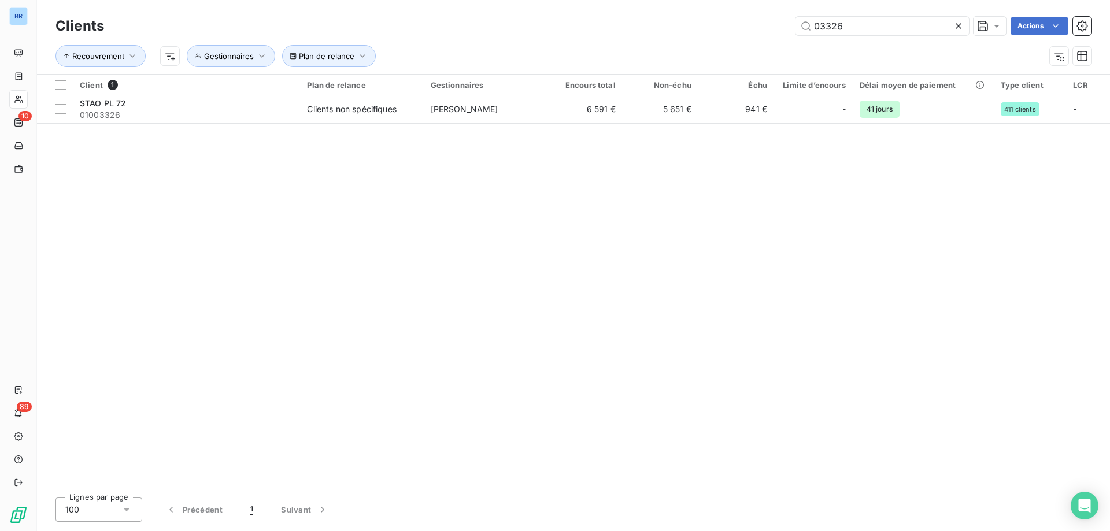
click at [477, 43] on div "Recouvrement Plan de relance Gestionnaires" at bounding box center [573, 56] width 1036 height 36
